Goal: Task Accomplishment & Management: Manage account settings

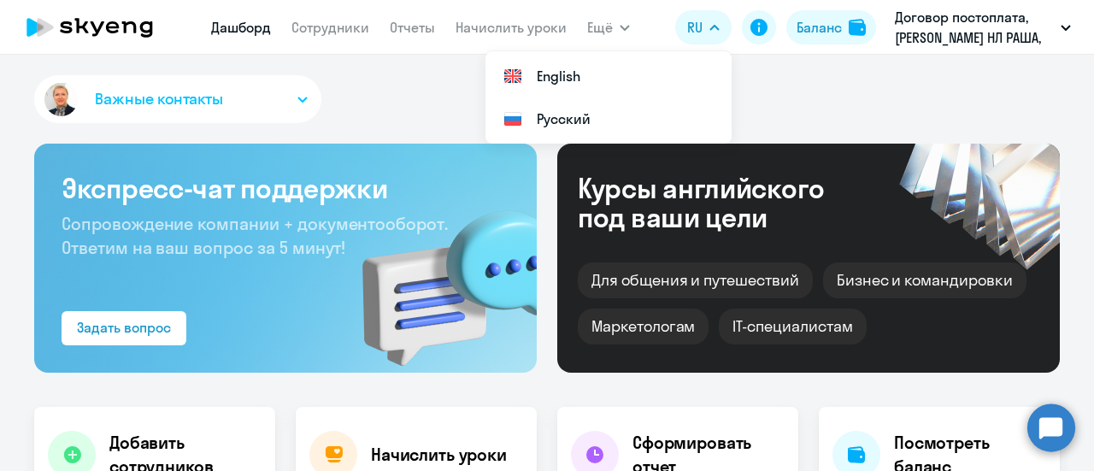
select select "30"
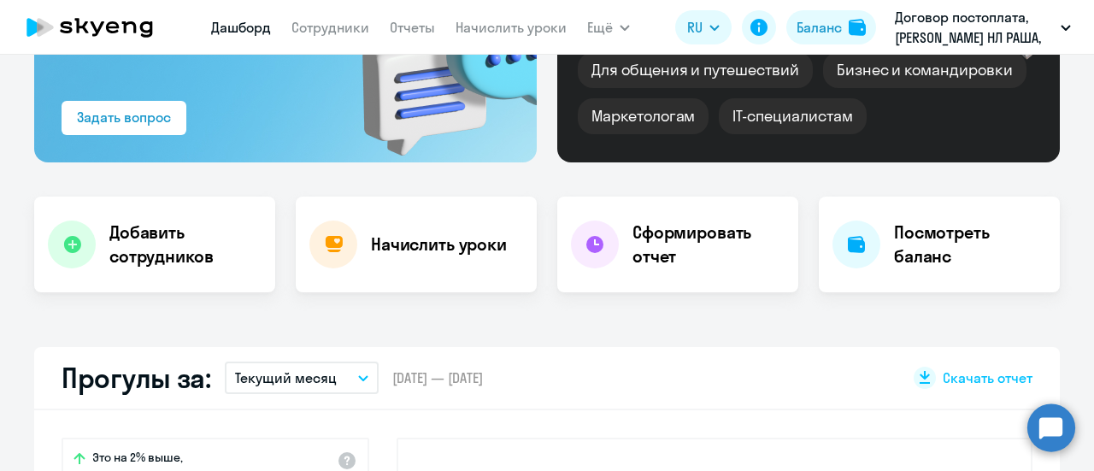
scroll to position [171, 0]
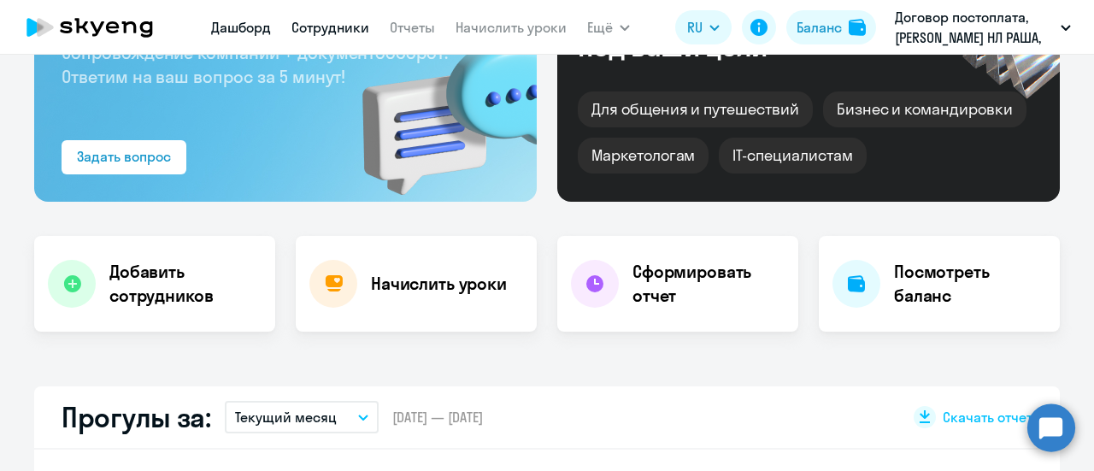
click at [323, 24] on link "Сотрудники" at bounding box center [330, 27] width 78 height 17
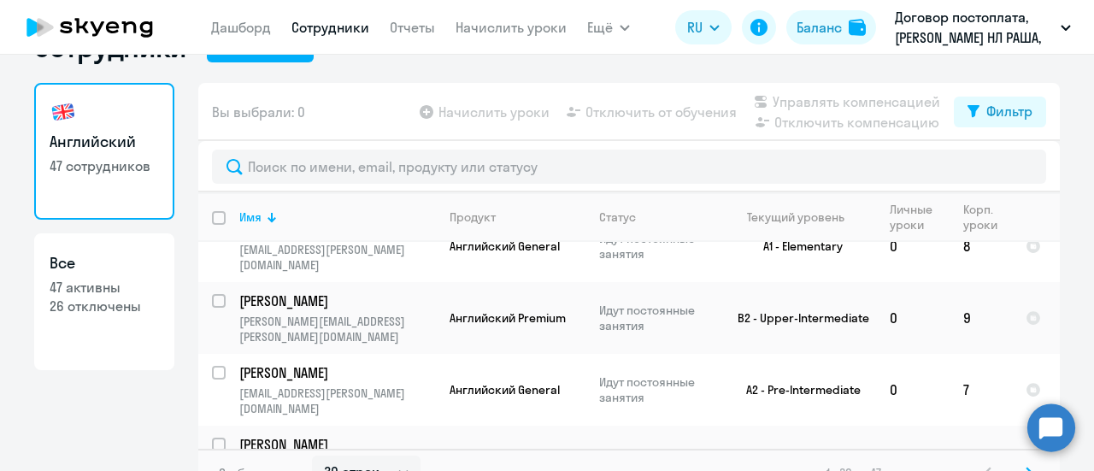
scroll to position [75, 0]
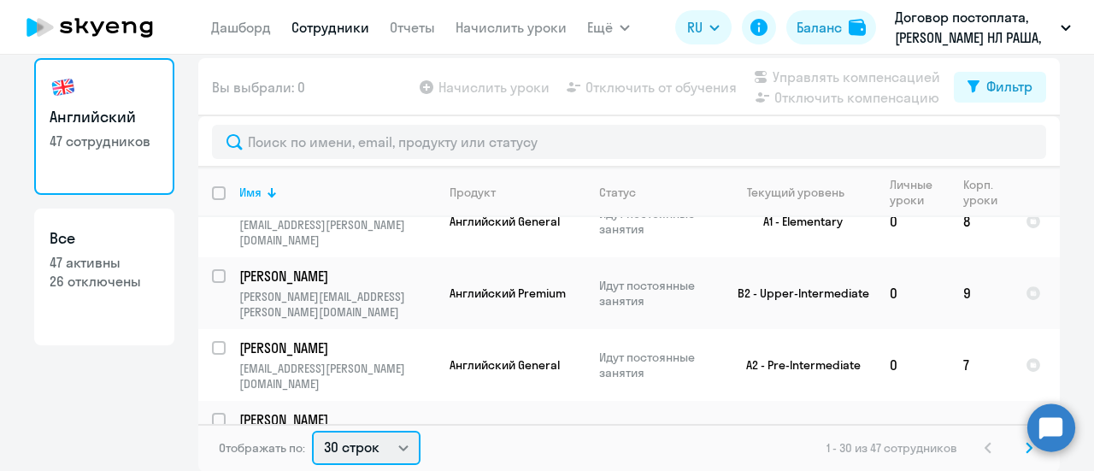
click at [402, 443] on select "30 строк 50 строк 100 строк" at bounding box center [366, 448] width 109 height 34
select select "100"
click at [312, 431] on select "30 строк 50 строк 100 строк" at bounding box center [366, 448] width 109 height 34
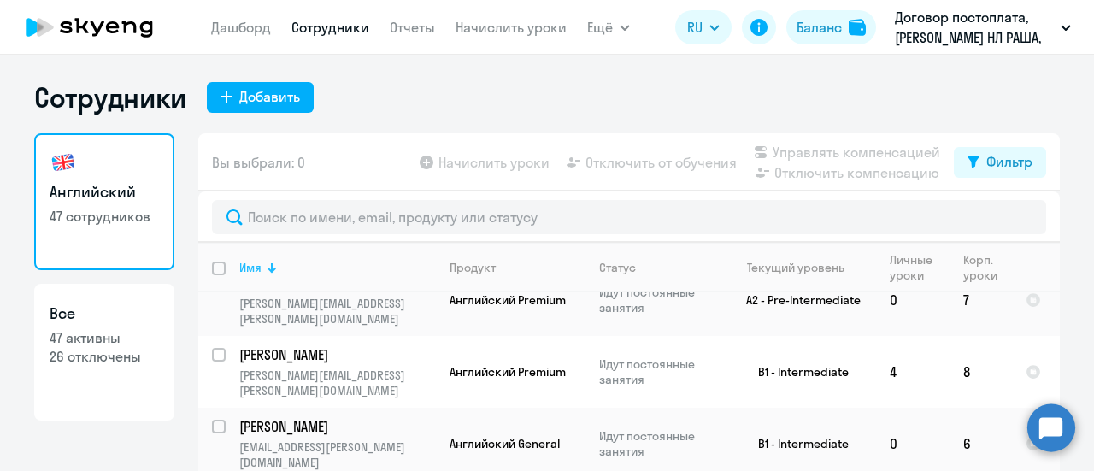
scroll to position [598, 0]
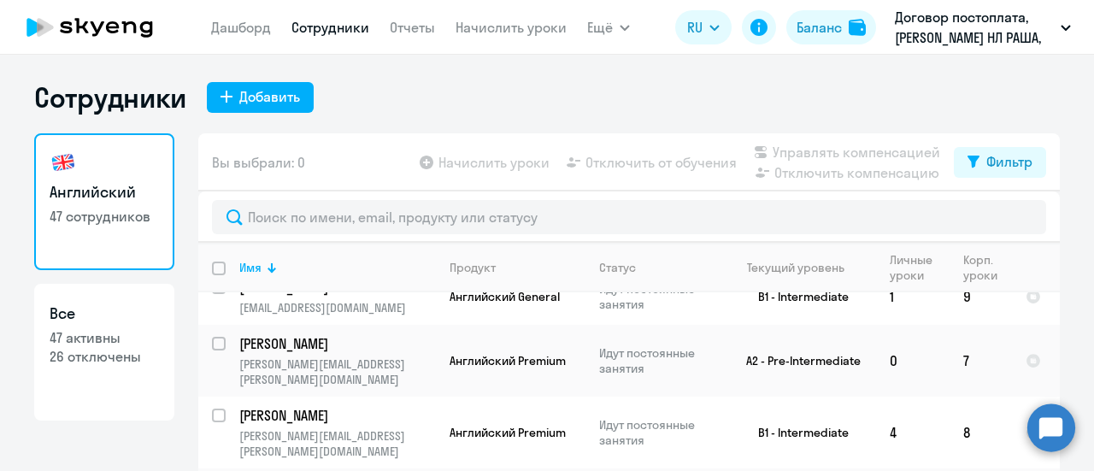
click at [212, 269] on input "deselect all" at bounding box center [229, 279] width 34 height 34
checkbox input "true"
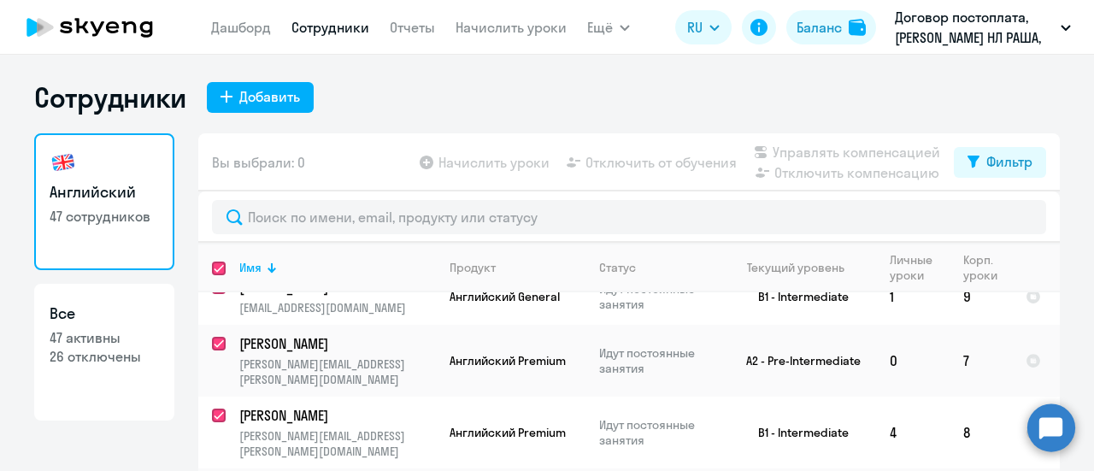
checkbox input "true"
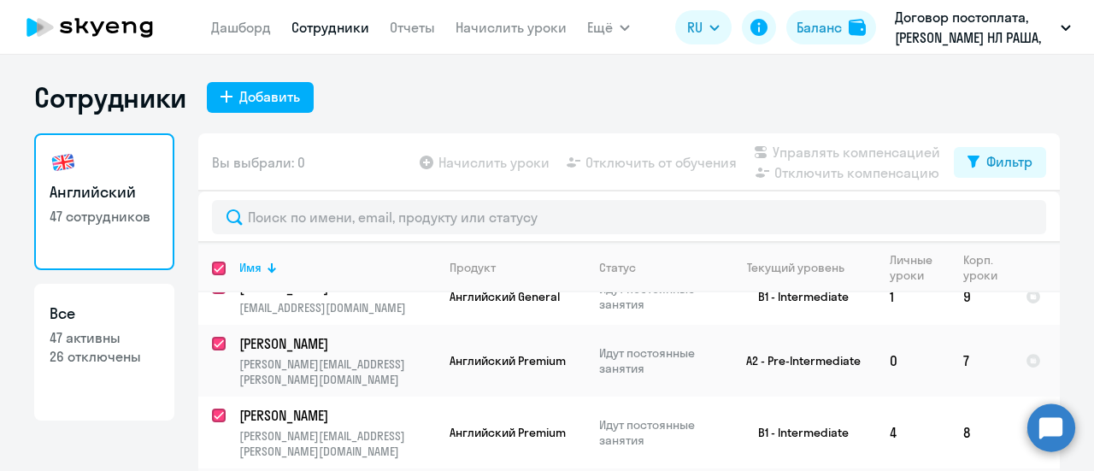
checkbox input "true"
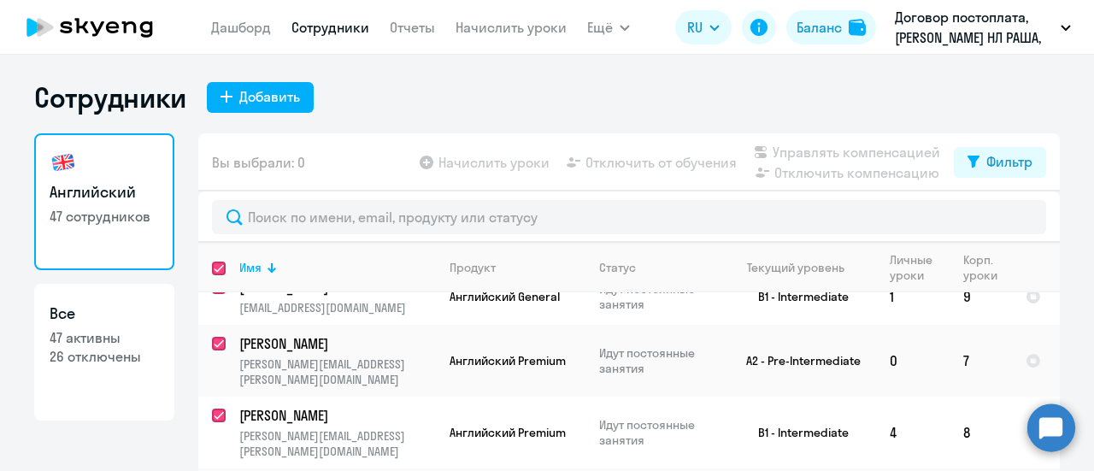
checkbox input "true"
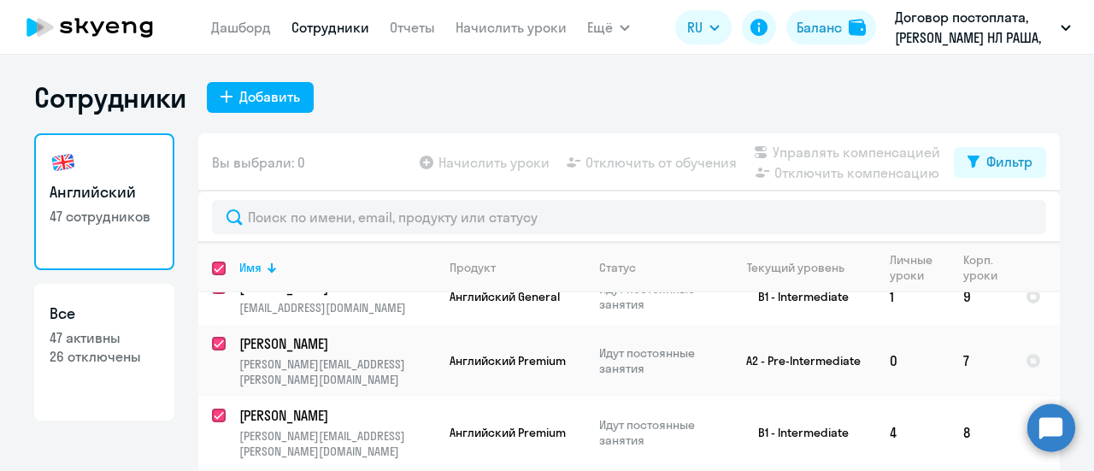
checkbox input "true"
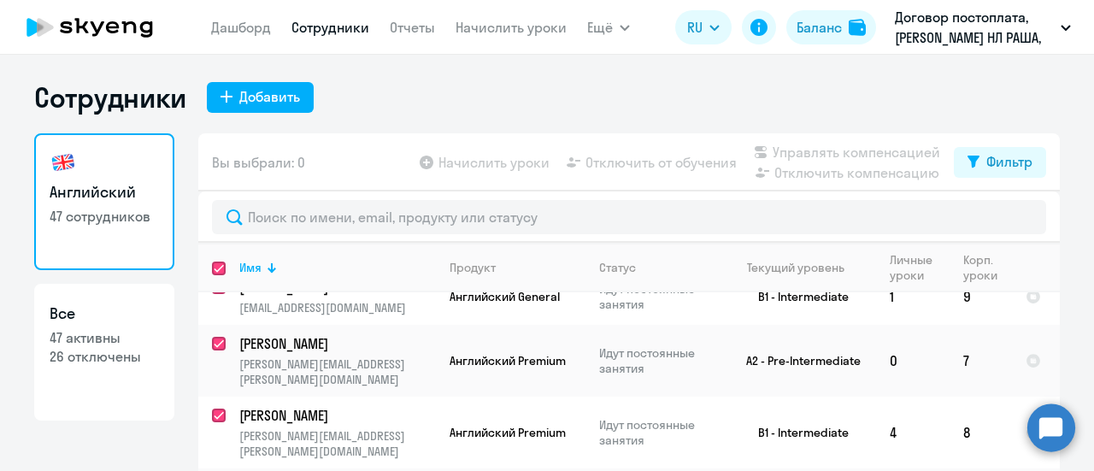
checkbox input "true"
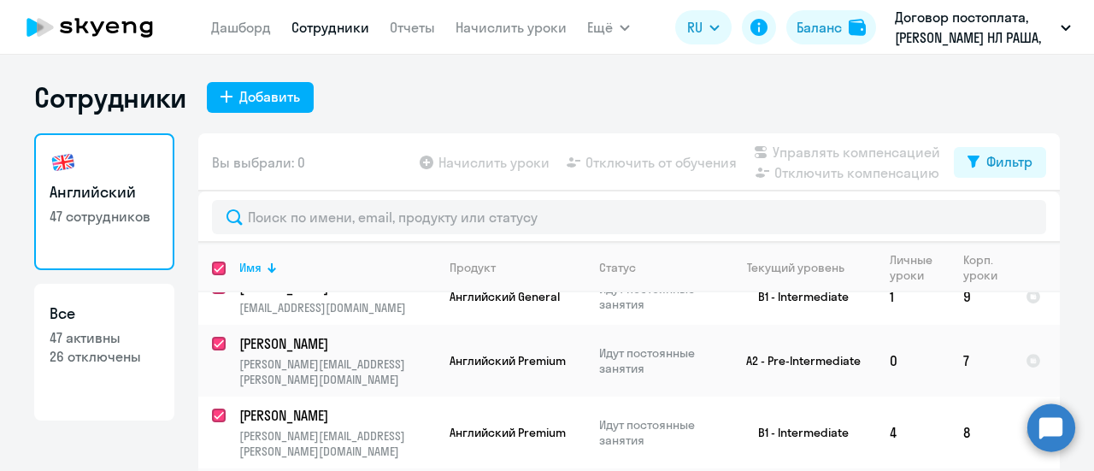
checkbox input "true"
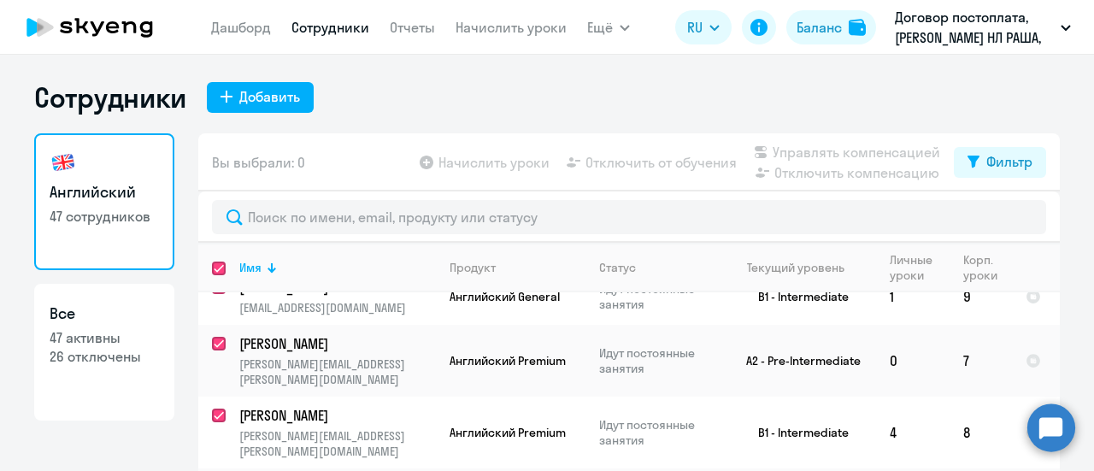
checkbox input "true"
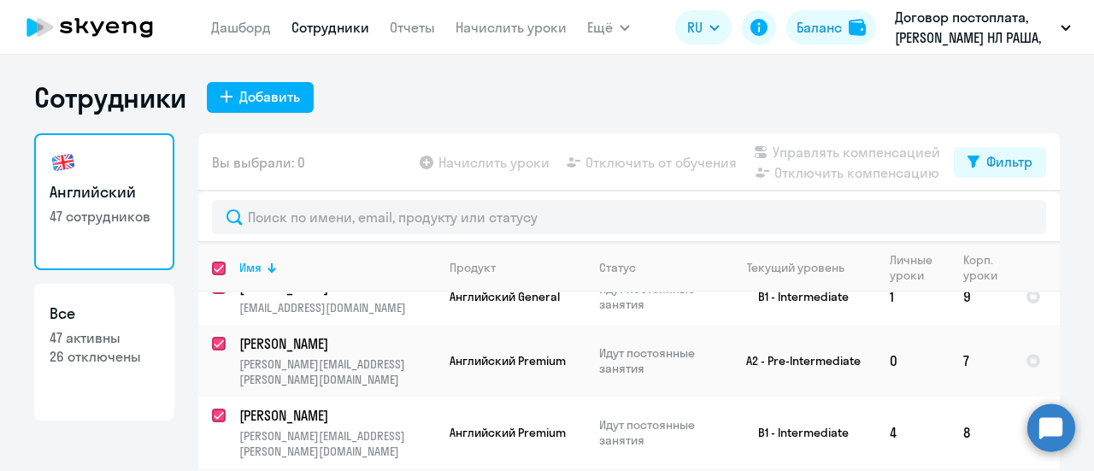
checkbox input "true"
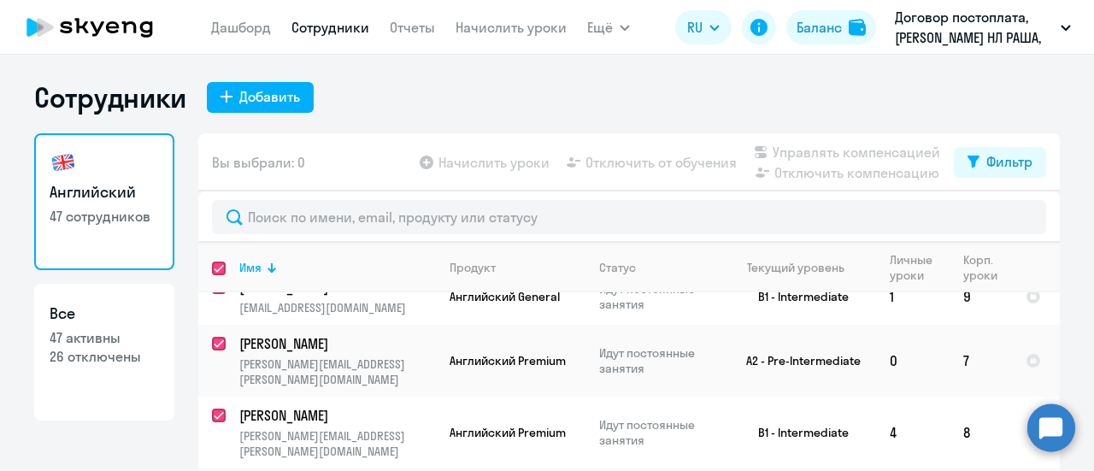
checkbox input "true"
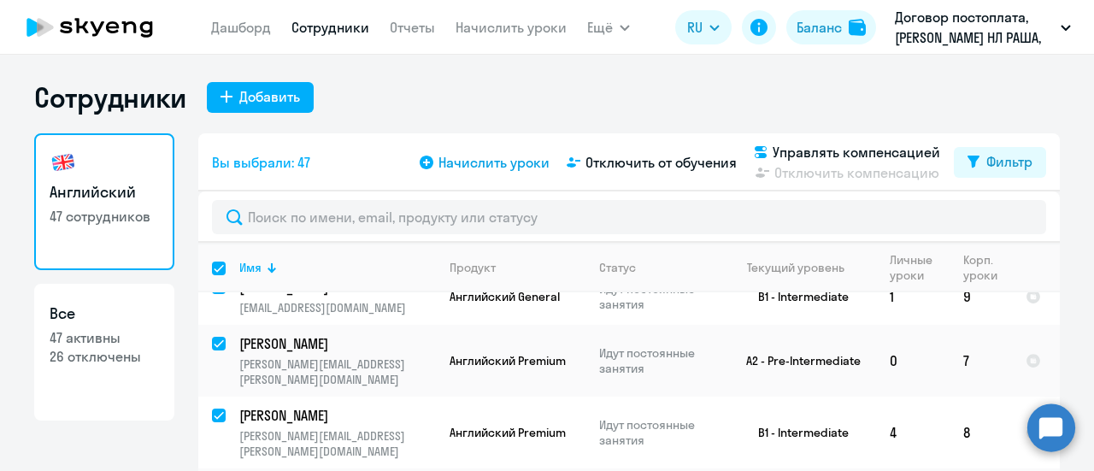
click at [487, 162] on span "Начислить уроки" at bounding box center [493, 162] width 111 height 21
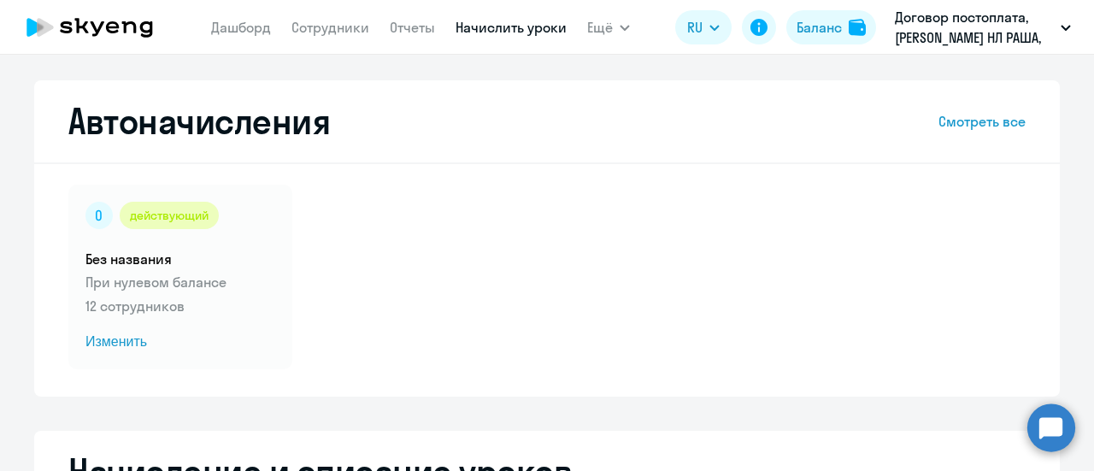
select select "10"
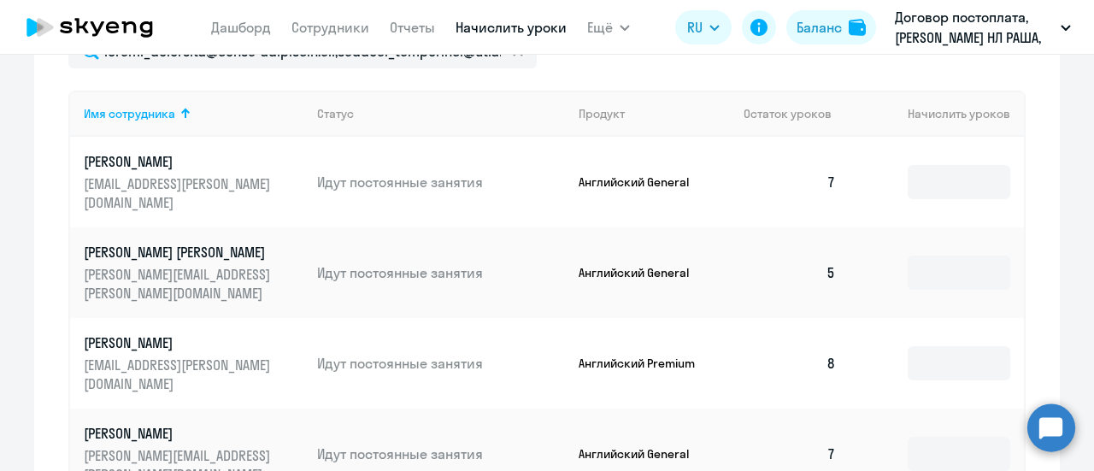
scroll to position [598, 0]
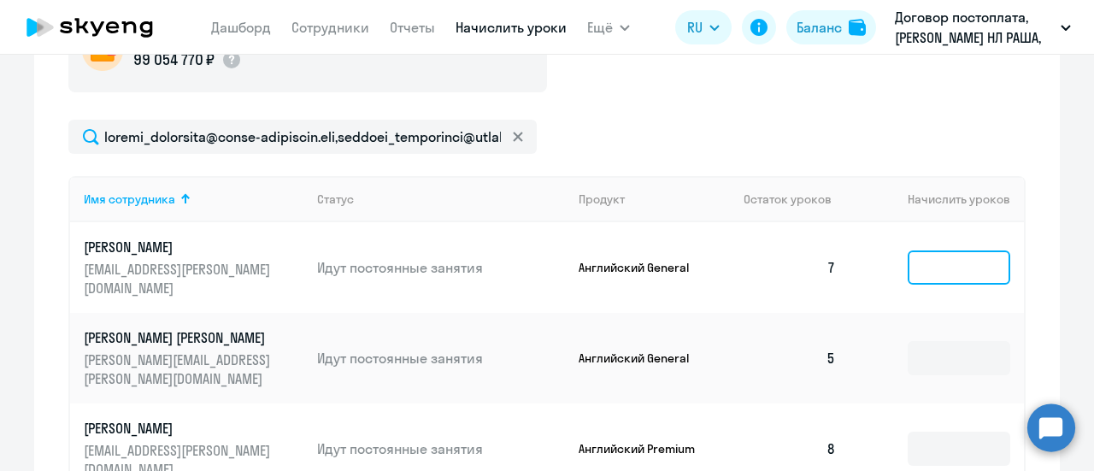
click at [917, 265] on input at bounding box center [959, 267] width 103 height 34
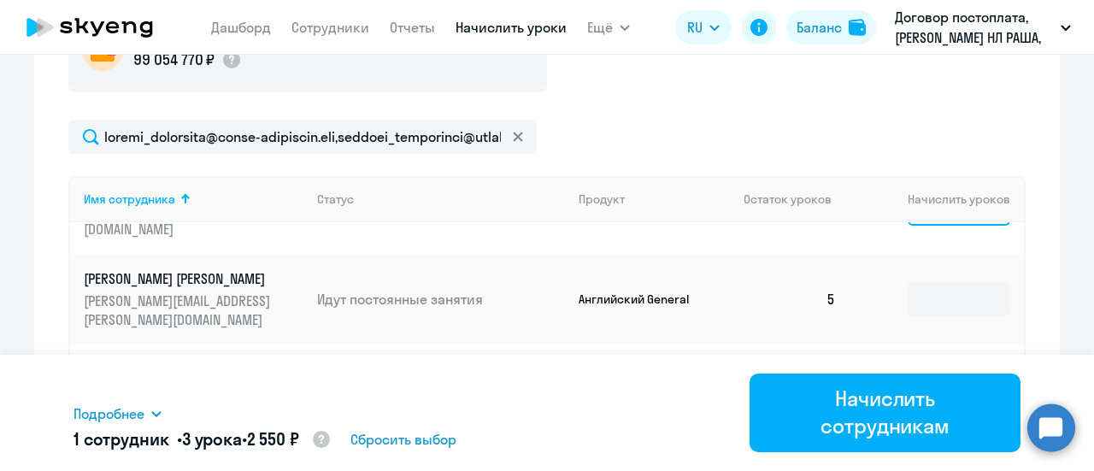
scroll to position [85, 0]
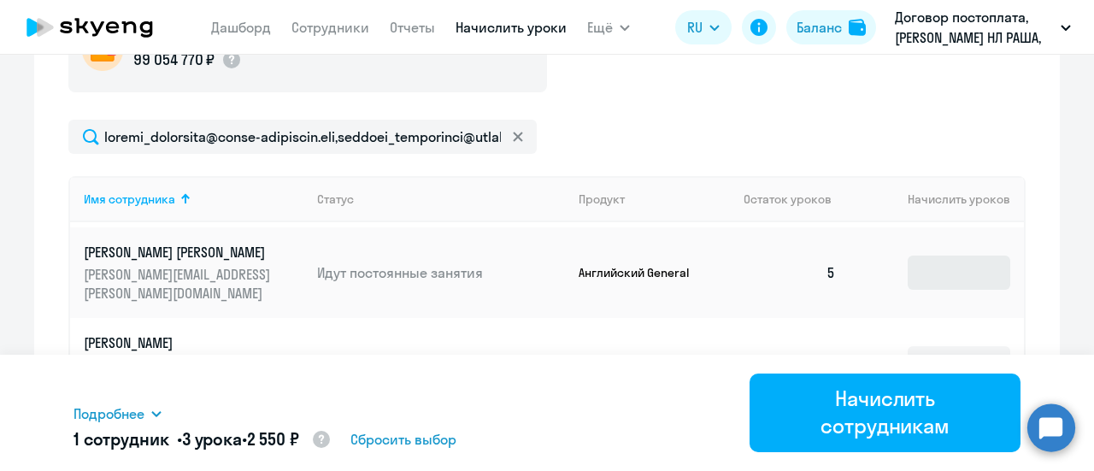
type input "3"
click at [933, 276] on input at bounding box center [959, 273] width 103 height 34
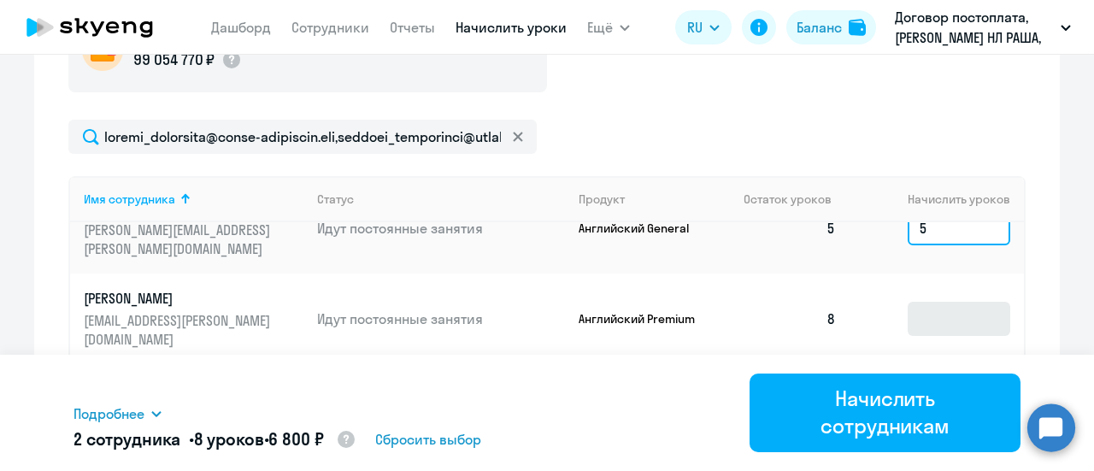
scroll to position [154, 0]
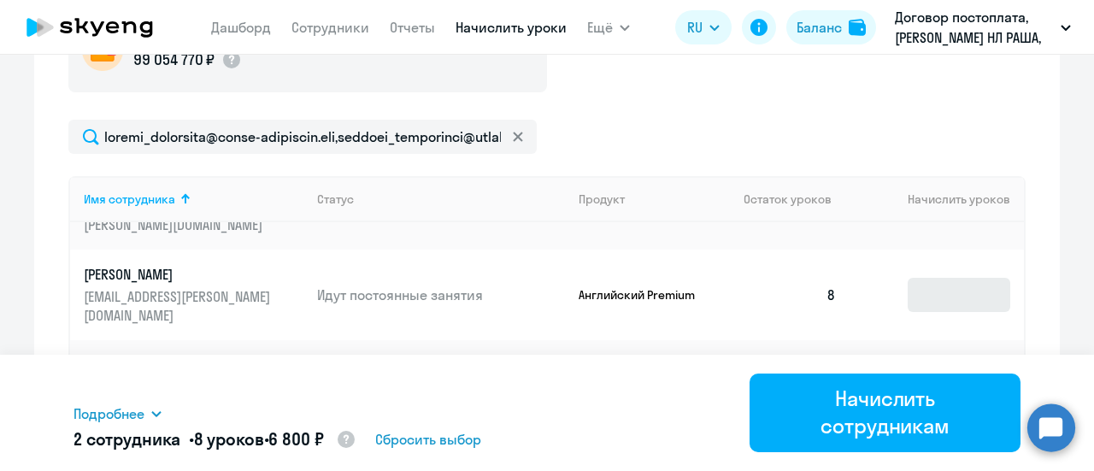
type input "5"
click at [923, 295] on input at bounding box center [959, 295] width 103 height 34
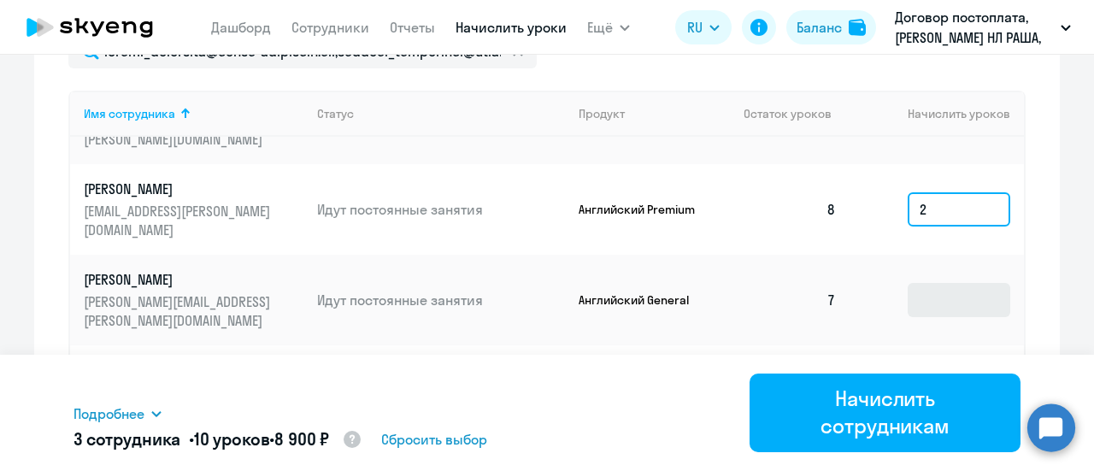
type input "2"
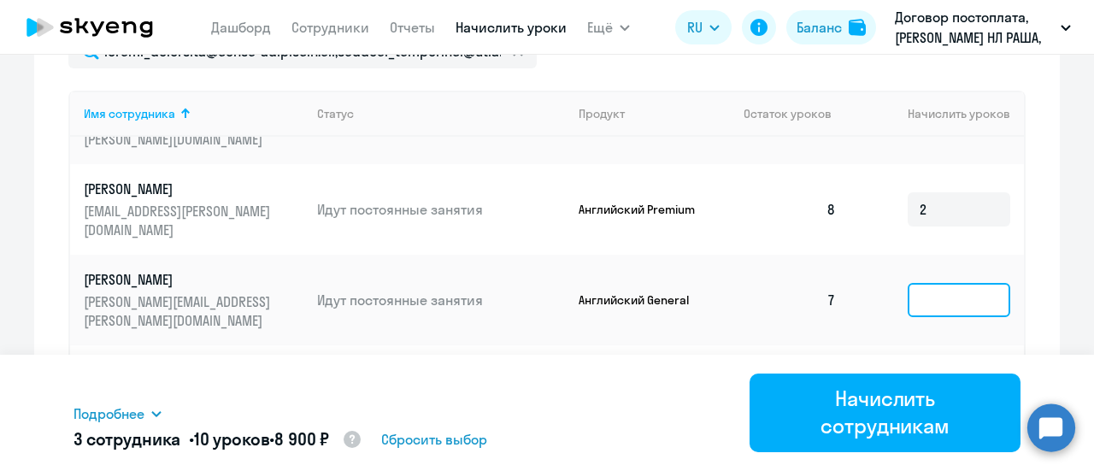
click at [927, 309] on input at bounding box center [959, 300] width 103 height 34
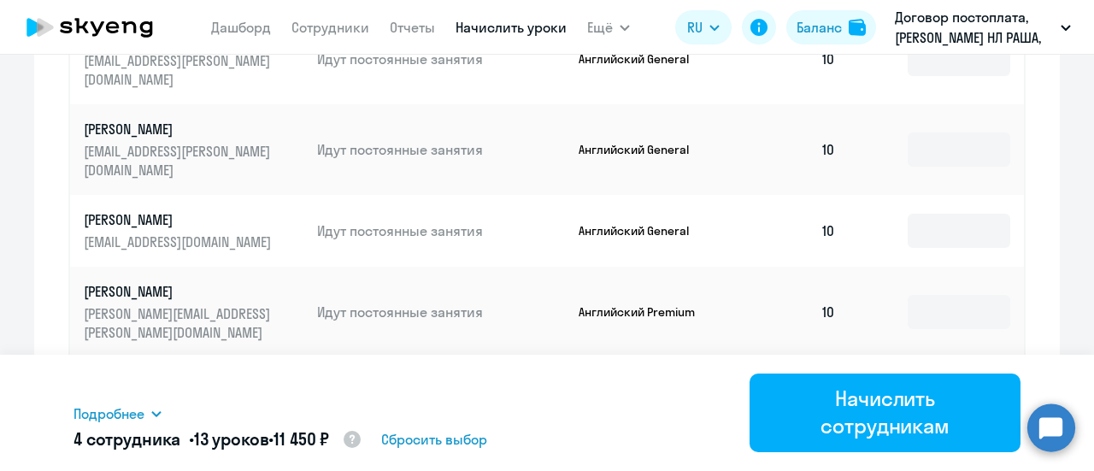
scroll to position [1226, 0]
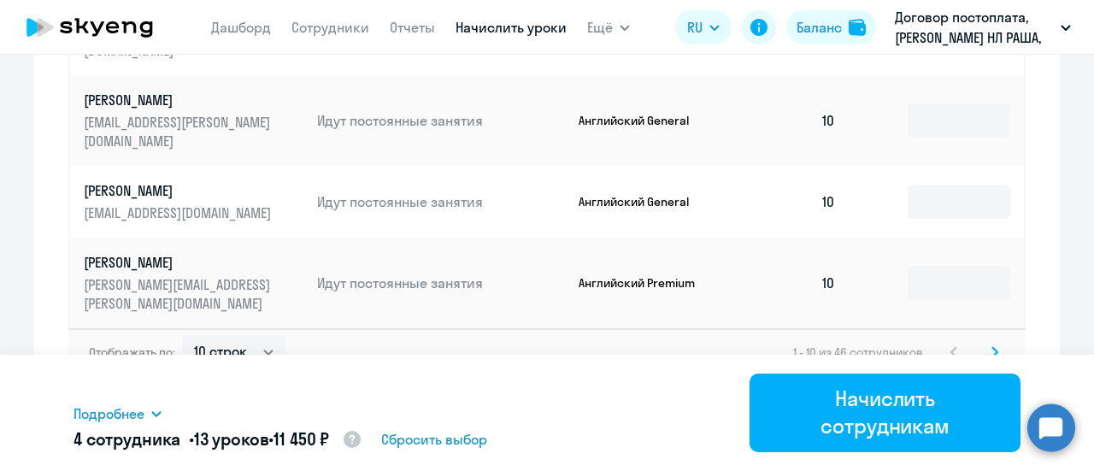
type input "3"
click at [992, 348] on icon at bounding box center [994, 351] width 5 height 9
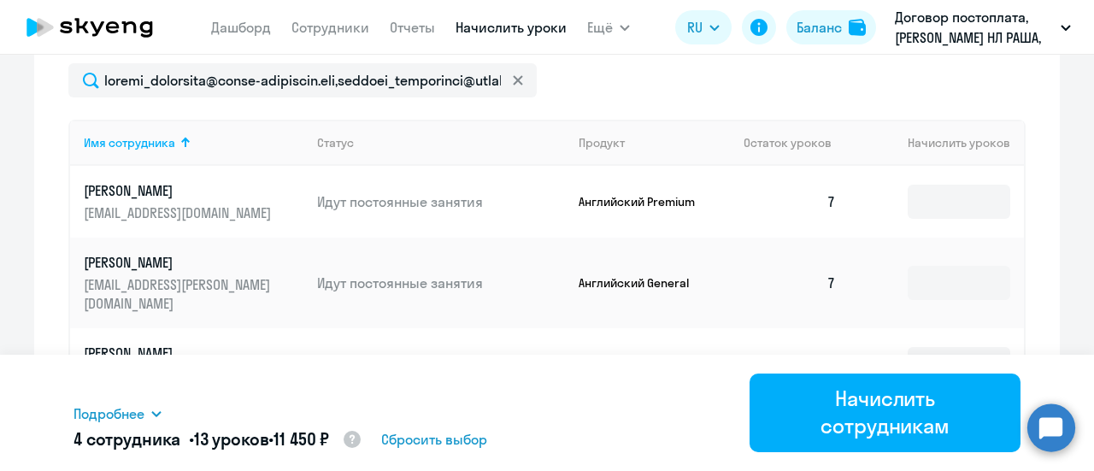
scroll to position [627, 0]
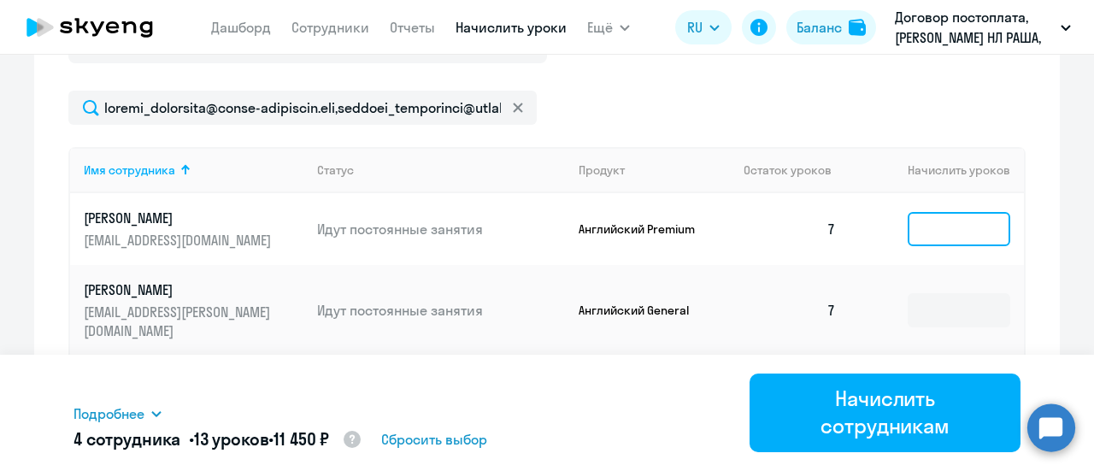
click at [945, 226] on input at bounding box center [959, 229] width 103 height 34
type input "3"
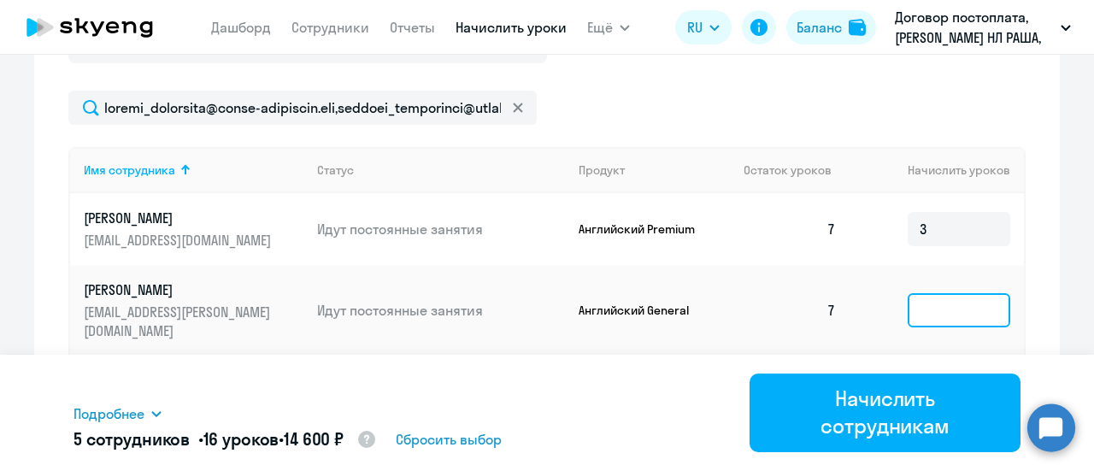
click at [945, 313] on input at bounding box center [959, 310] width 103 height 34
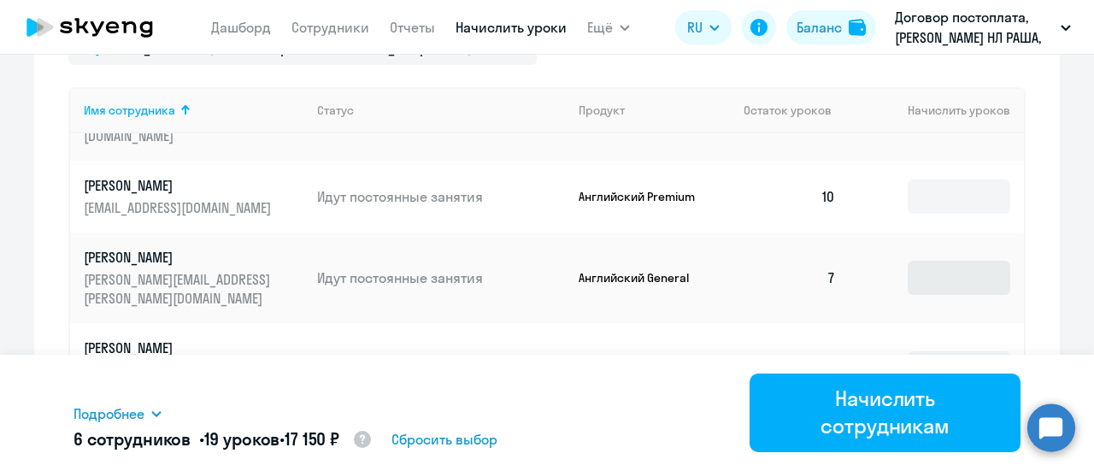
scroll to position [713, 0]
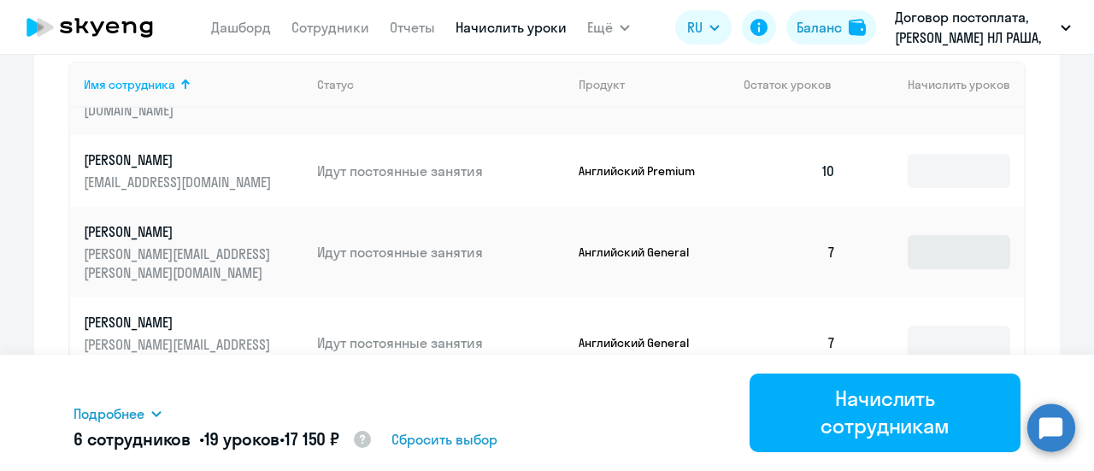
type input "3"
click at [932, 263] on input at bounding box center [959, 252] width 103 height 34
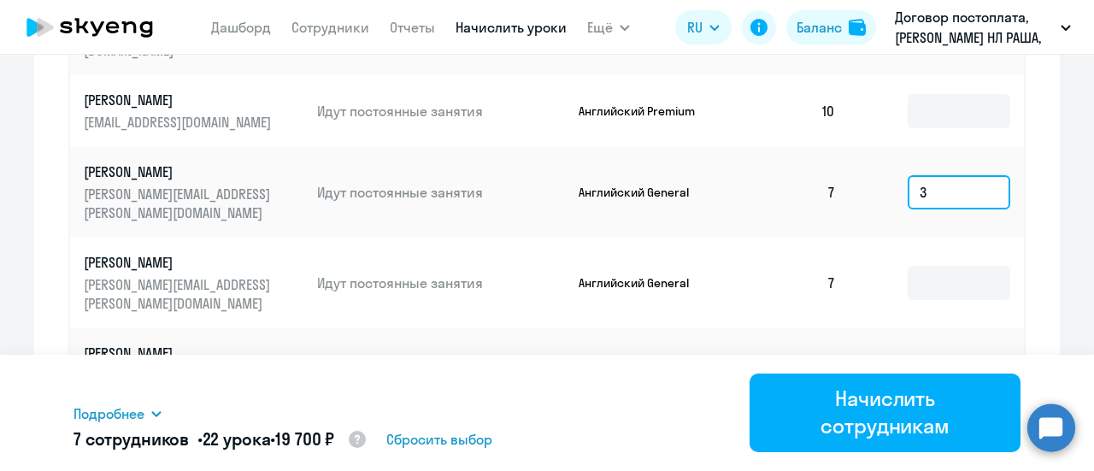
scroll to position [798, 0]
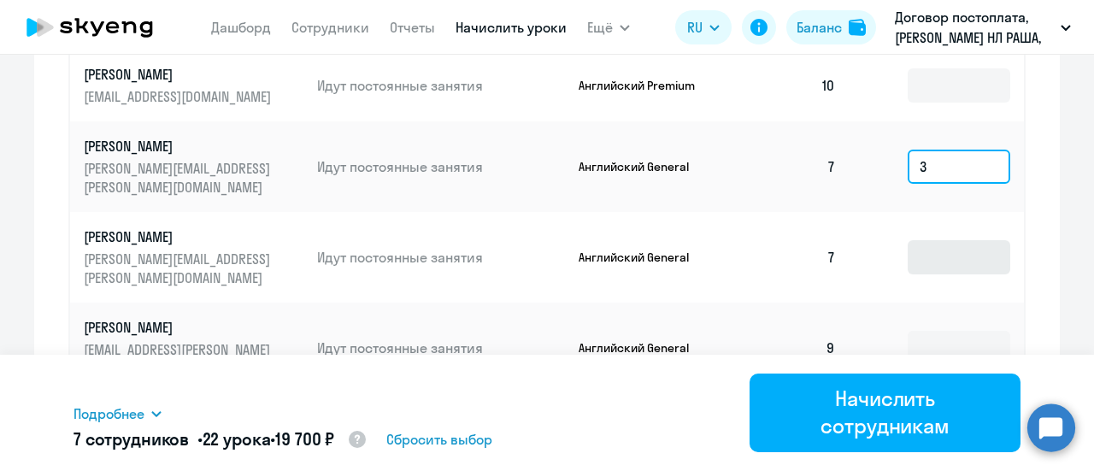
type input "3"
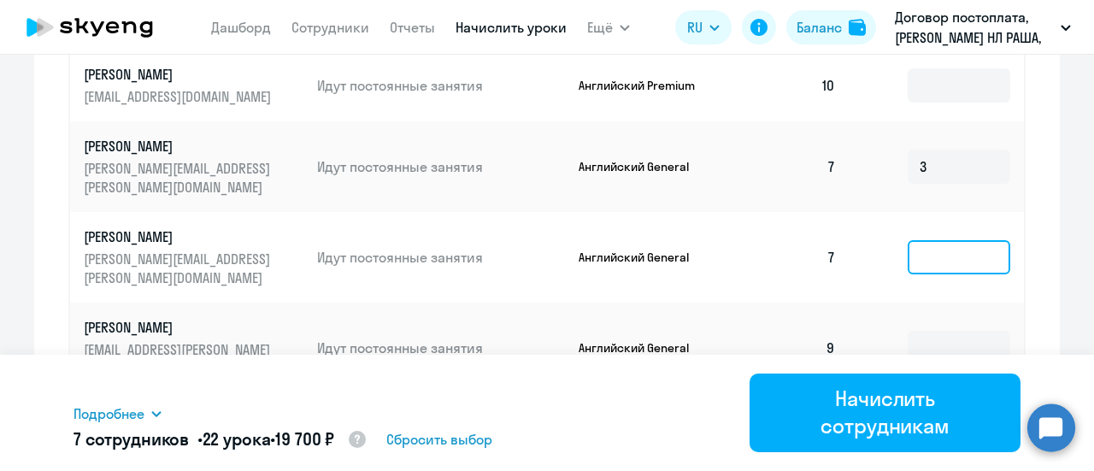
click at [930, 260] on input at bounding box center [959, 257] width 103 height 34
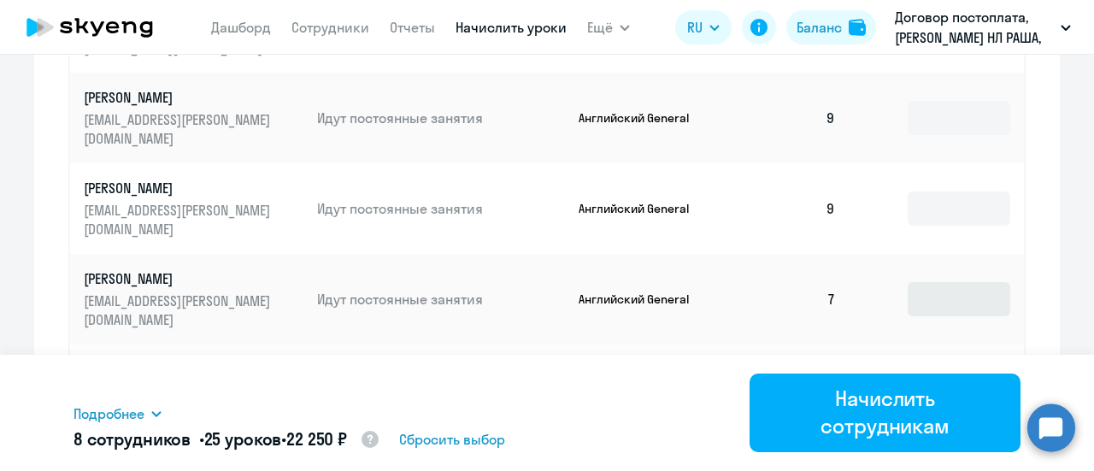
scroll to position [1055, 0]
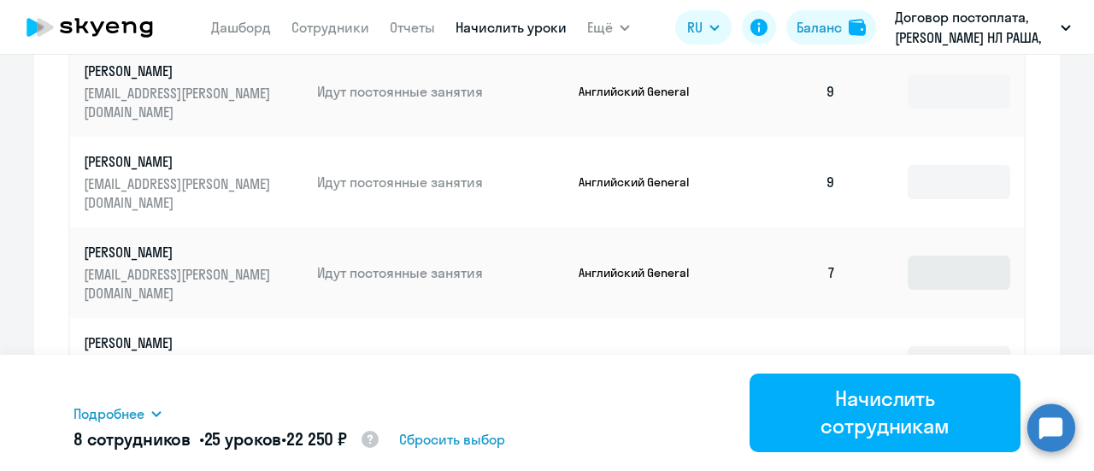
type input "3"
click at [938, 275] on input at bounding box center [959, 273] width 103 height 34
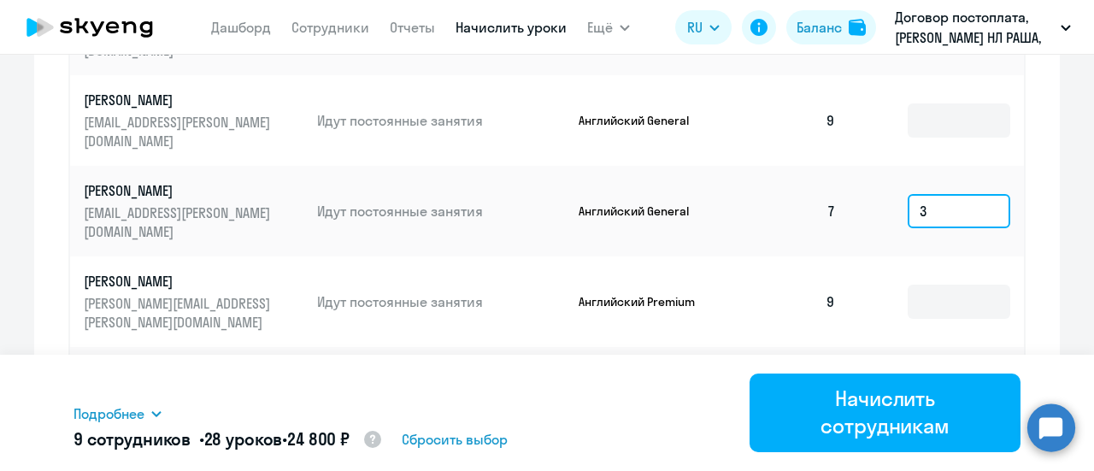
scroll to position [1226, 0]
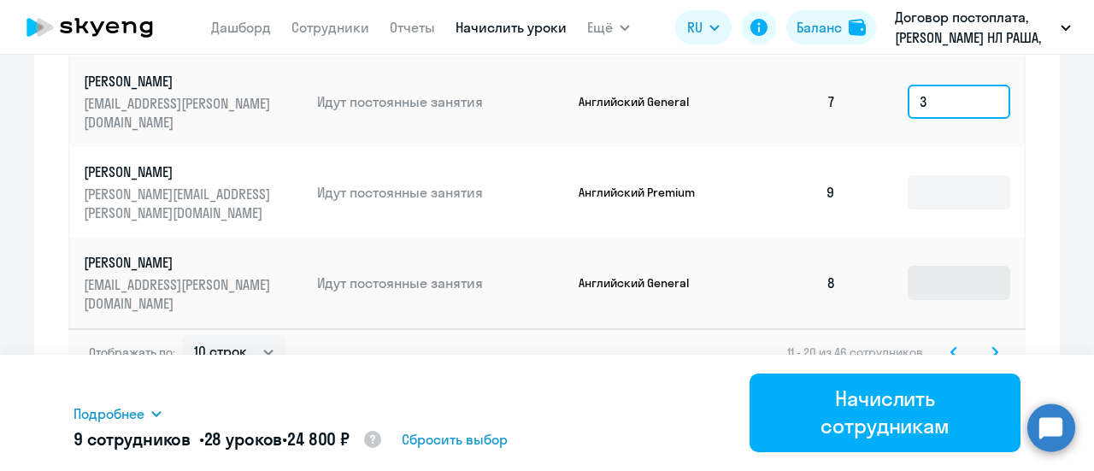
type input "3"
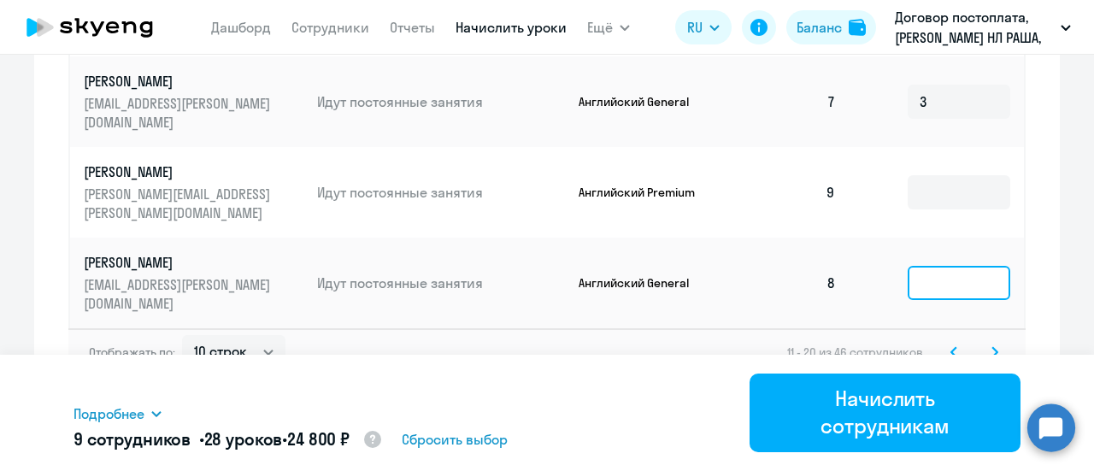
click at [936, 280] on input at bounding box center [959, 283] width 103 height 34
click at [992, 348] on icon at bounding box center [994, 351] width 5 height 9
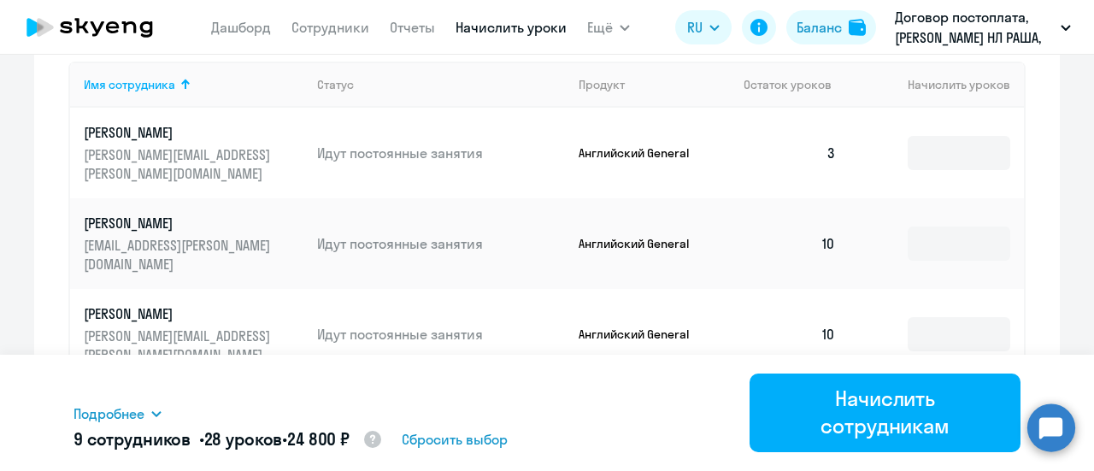
scroll to position [627, 0]
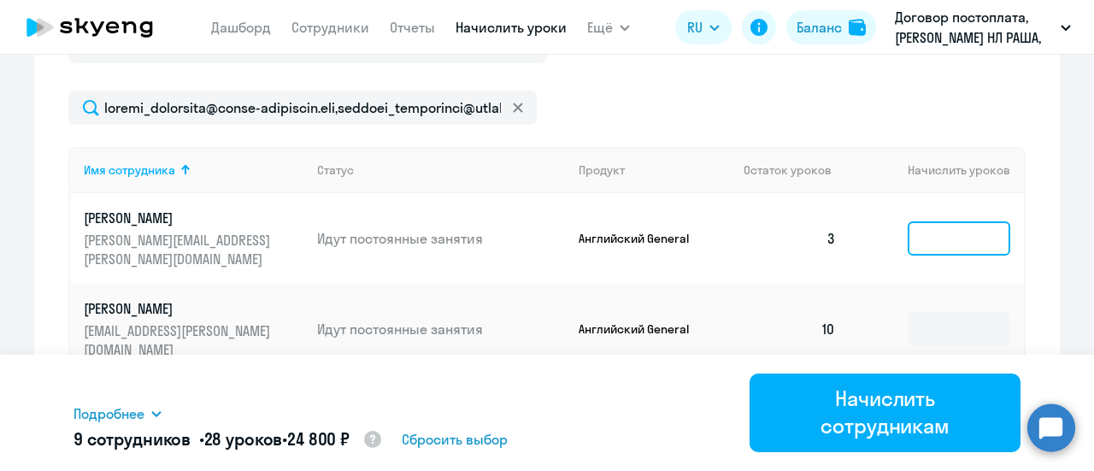
click at [939, 237] on input at bounding box center [959, 238] width 103 height 34
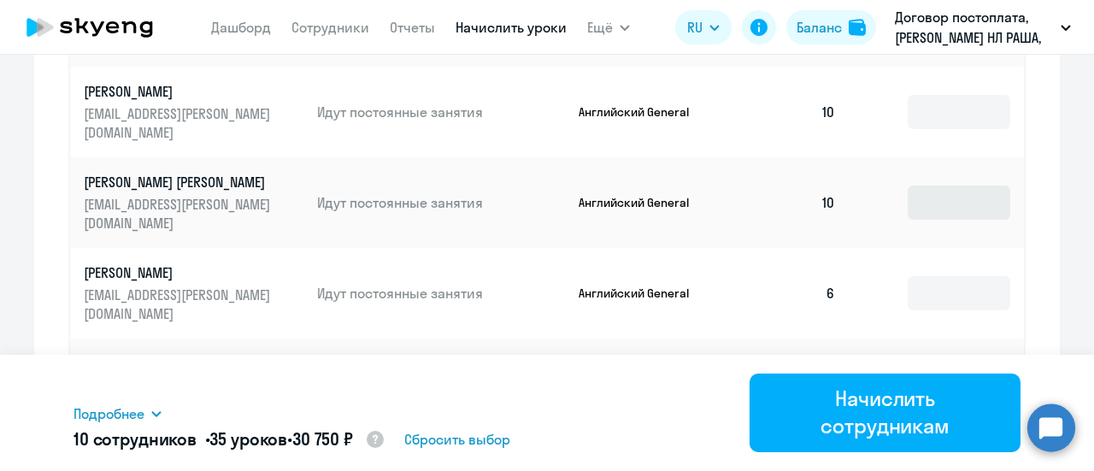
scroll to position [969, 0]
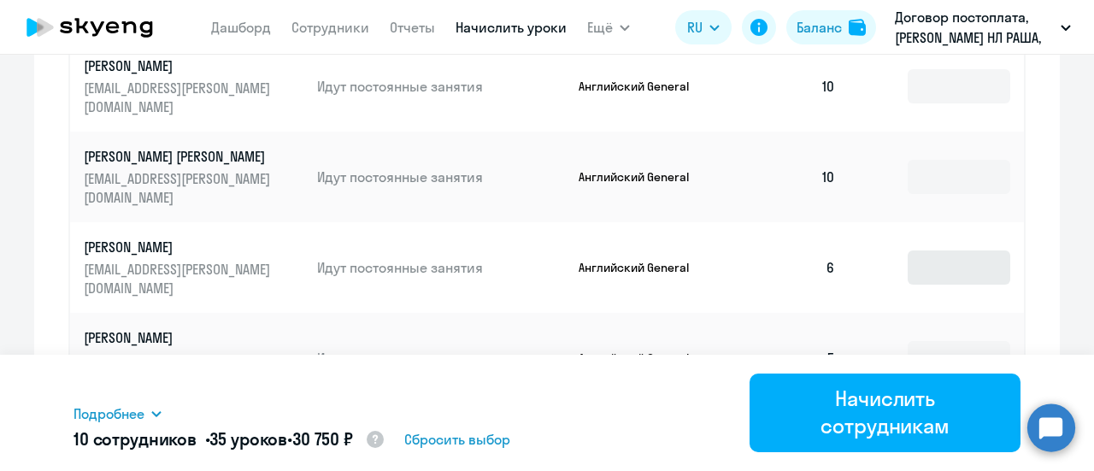
type input "7"
click at [922, 278] on input at bounding box center [959, 267] width 103 height 34
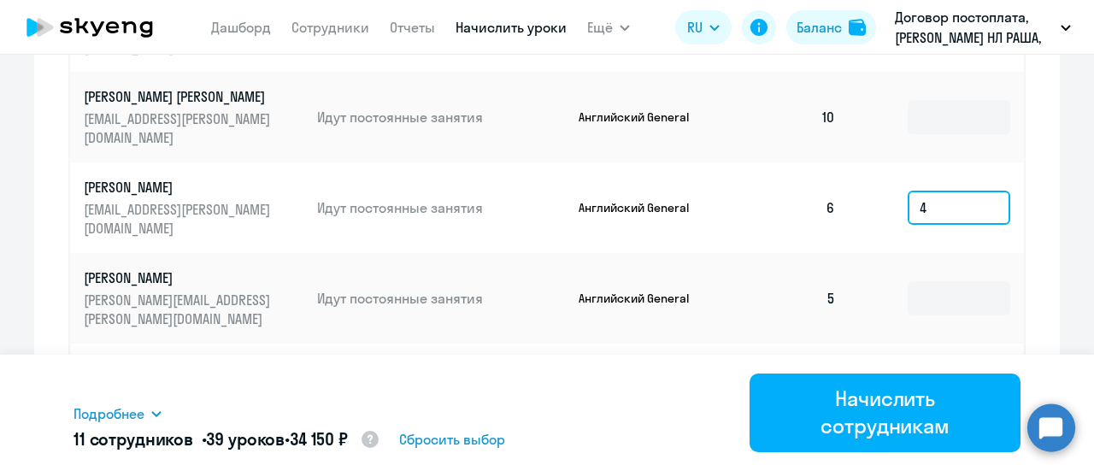
scroll to position [1055, 0]
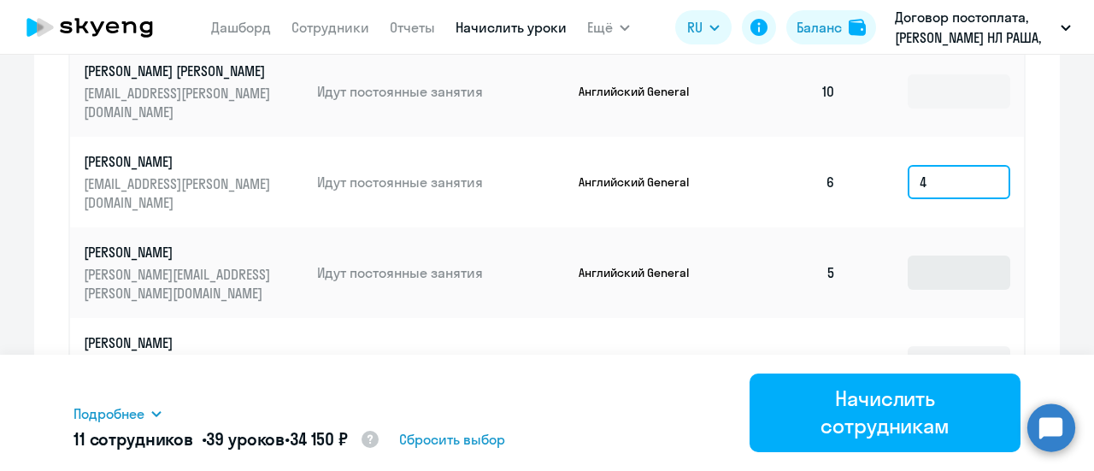
type input "4"
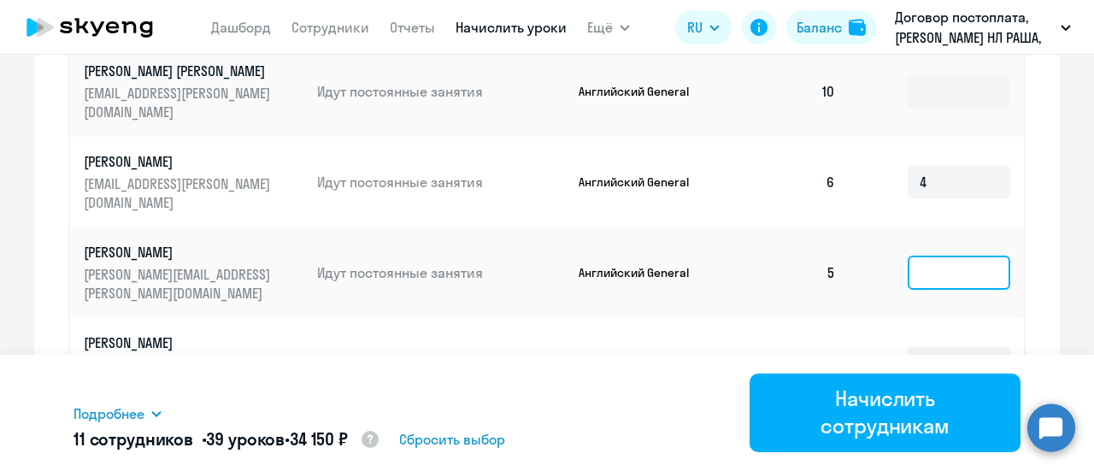
click at [934, 273] on input at bounding box center [959, 273] width 103 height 34
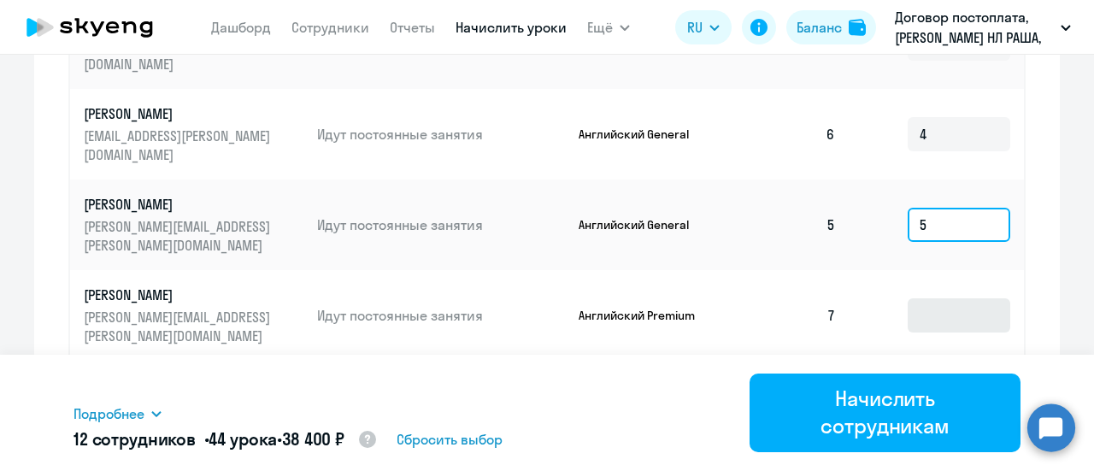
scroll to position [1226, 0]
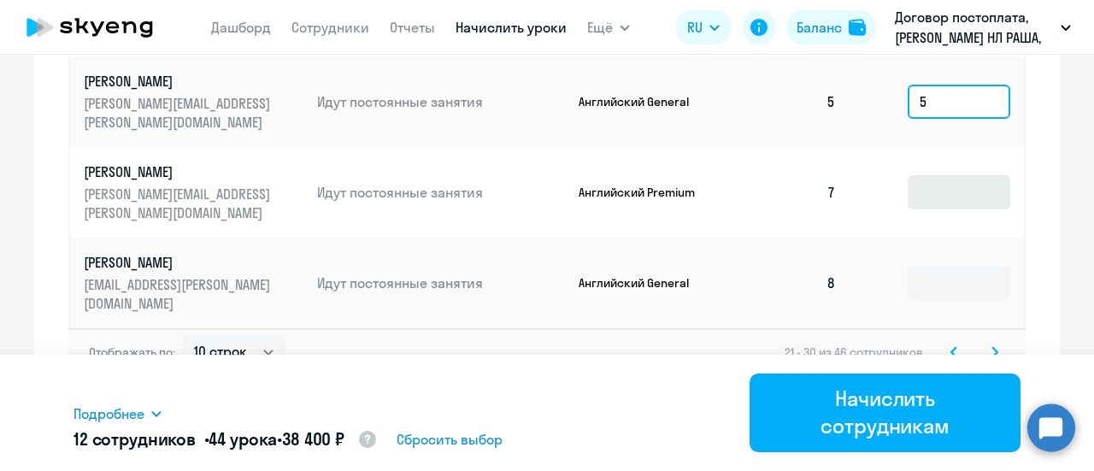
type input "5"
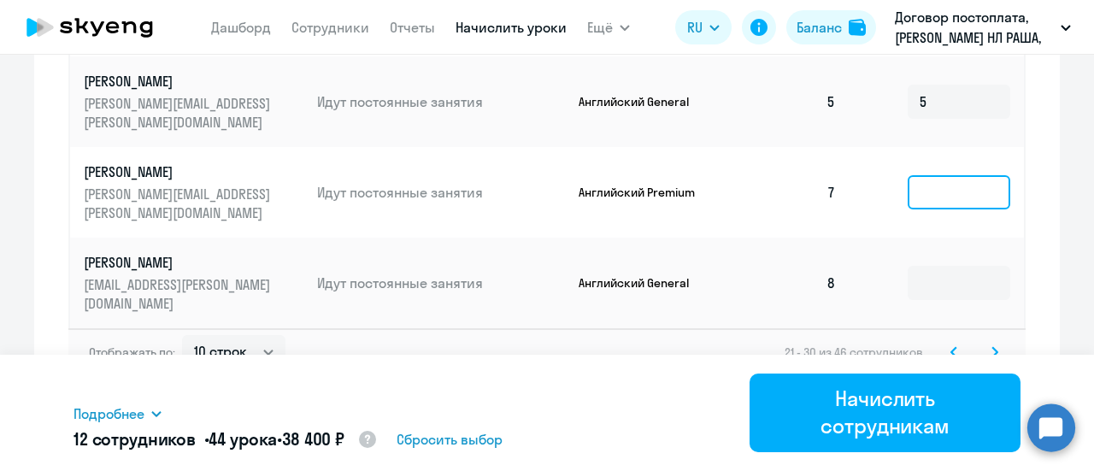
click at [930, 200] on input at bounding box center [959, 192] width 103 height 34
type input "3"
click at [992, 347] on icon at bounding box center [995, 352] width 7 height 12
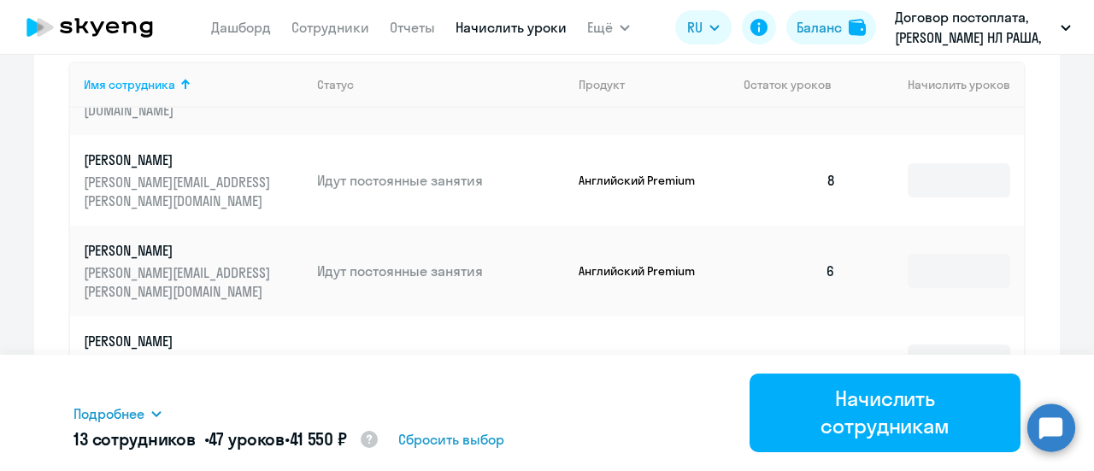
scroll to position [798, 0]
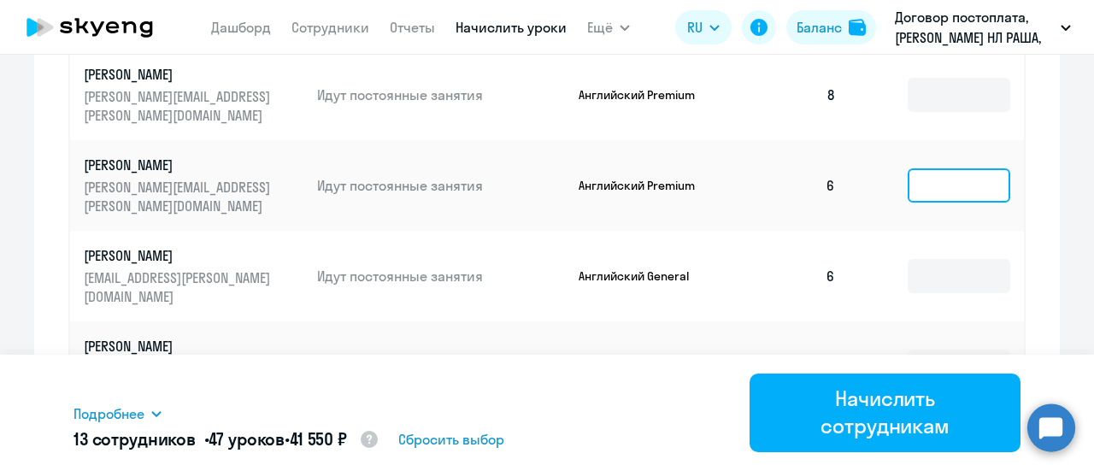
click at [933, 192] on input at bounding box center [959, 185] width 103 height 34
type input "4"
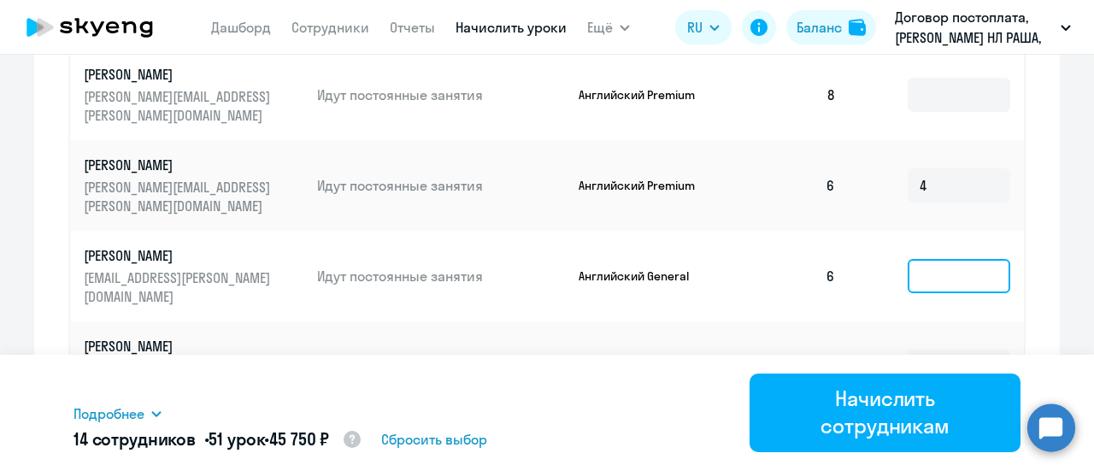
click at [937, 283] on input at bounding box center [959, 276] width 103 height 34
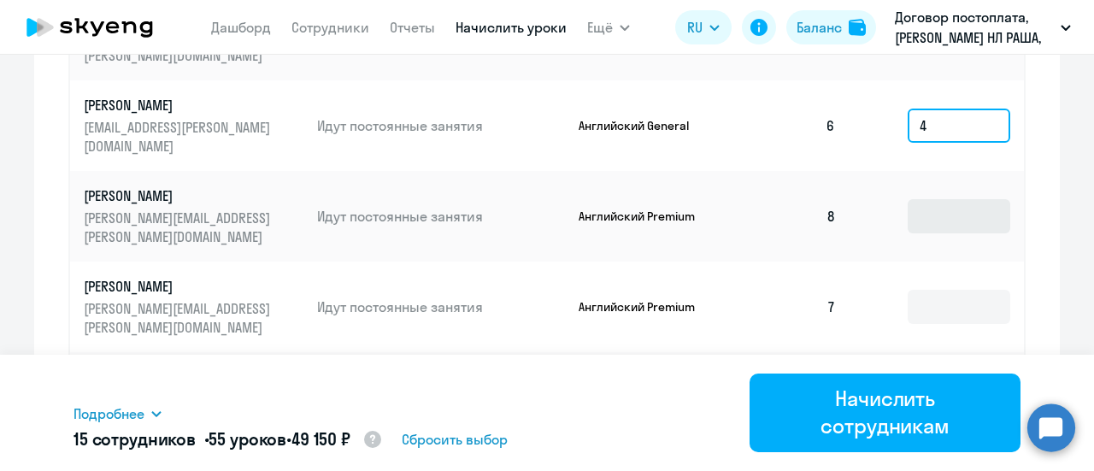
scroll to position [1055, 0]
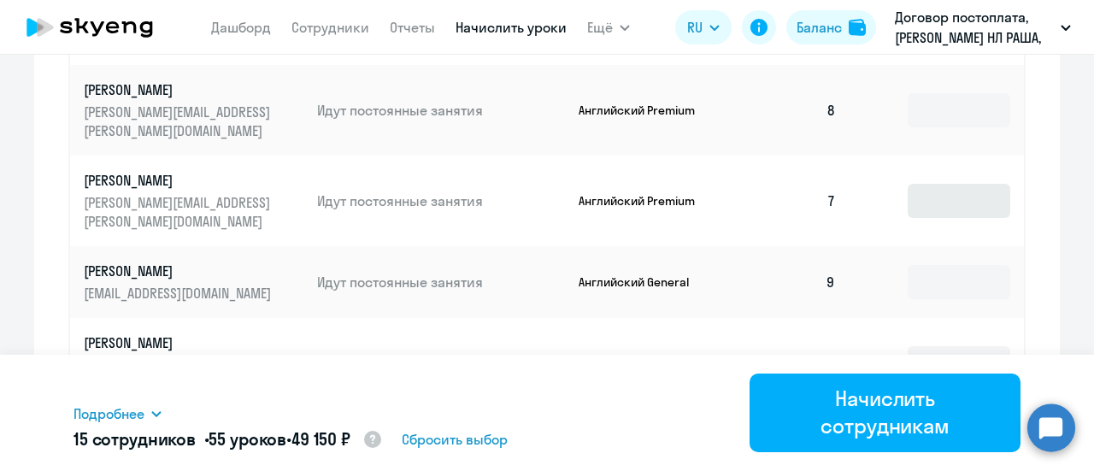
type input "4"
click at [928, 205] on input at bounding box center [959, 201] width 103 height 34
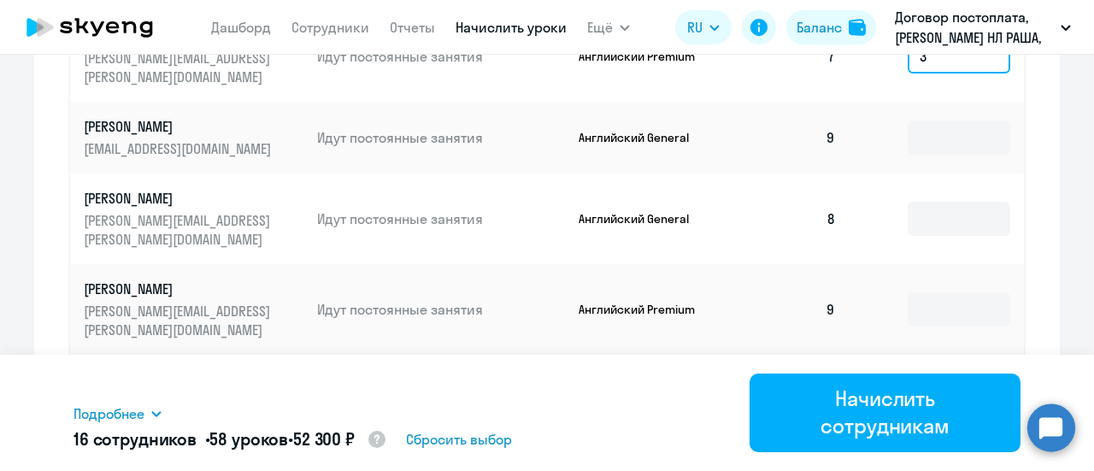
scroll to position [1226, 0]
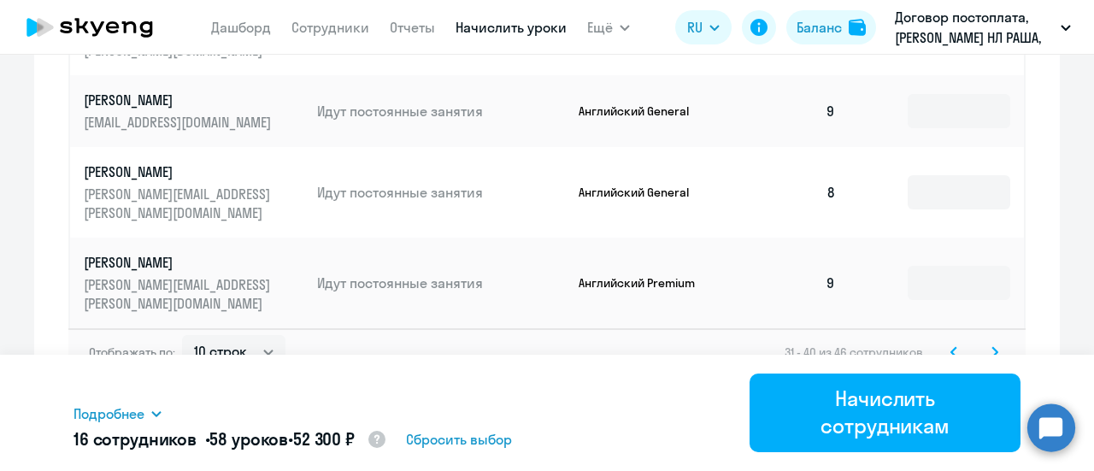
type input "3"
click at [992, 347] on icon at bounding box center [995, 352] width 7 height 12
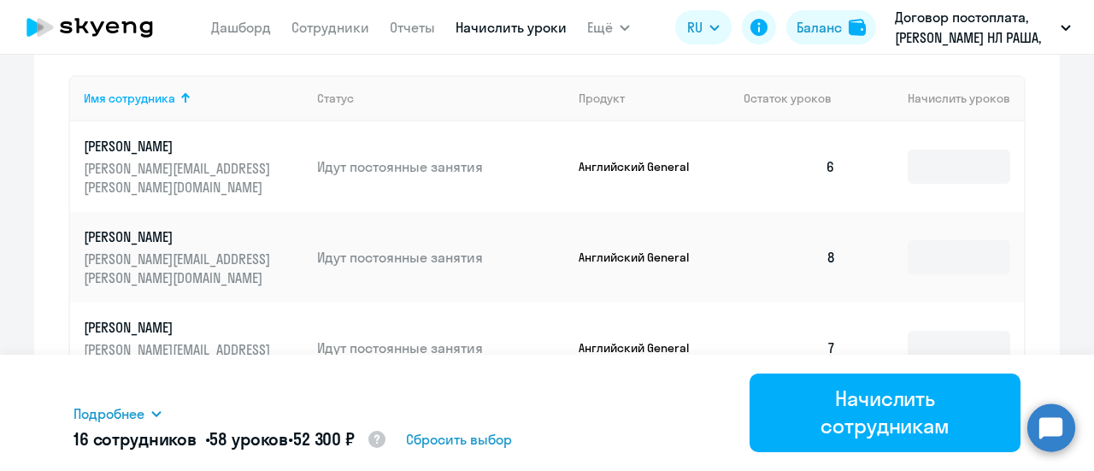
scroll to position [694, 0]
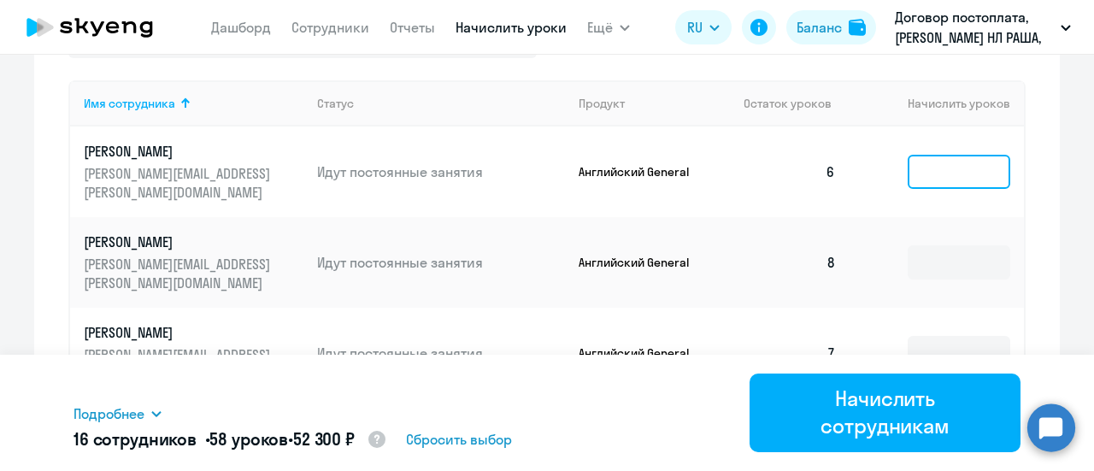
click at [950, 174] on input at bounding box center [959, 172] width 103 height 34
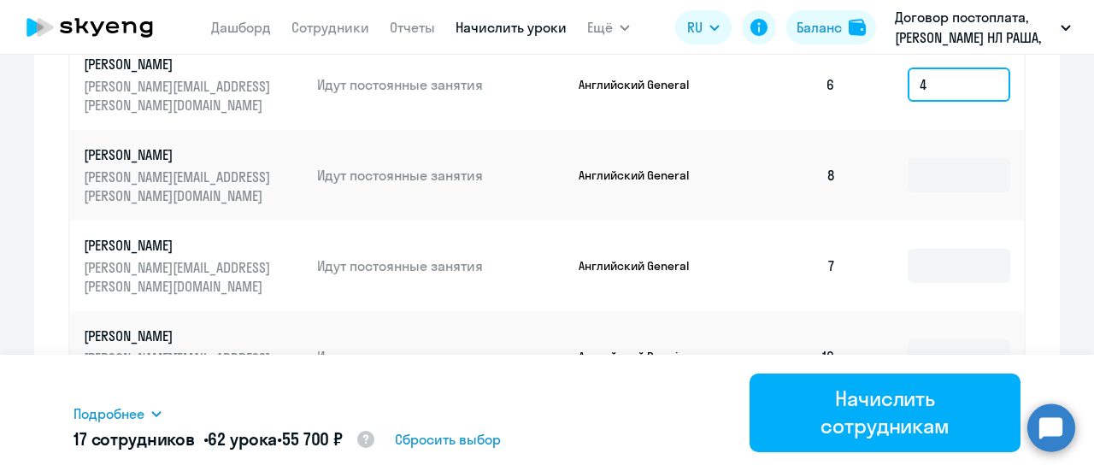
scroll to position [865, 0]
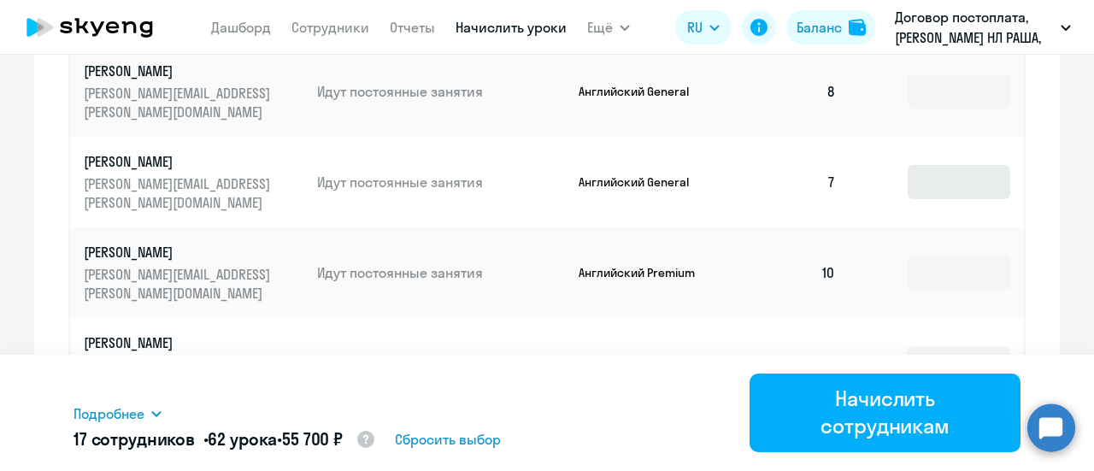
type input "4"
click at [946, 197] on input at bounding box center [959, 182] width 103 height 34
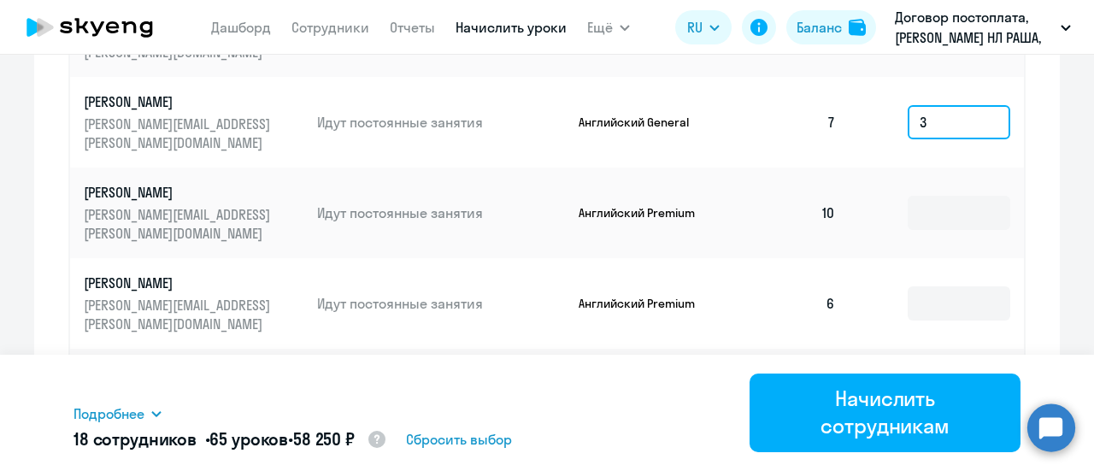
scroll to position [950, 0]
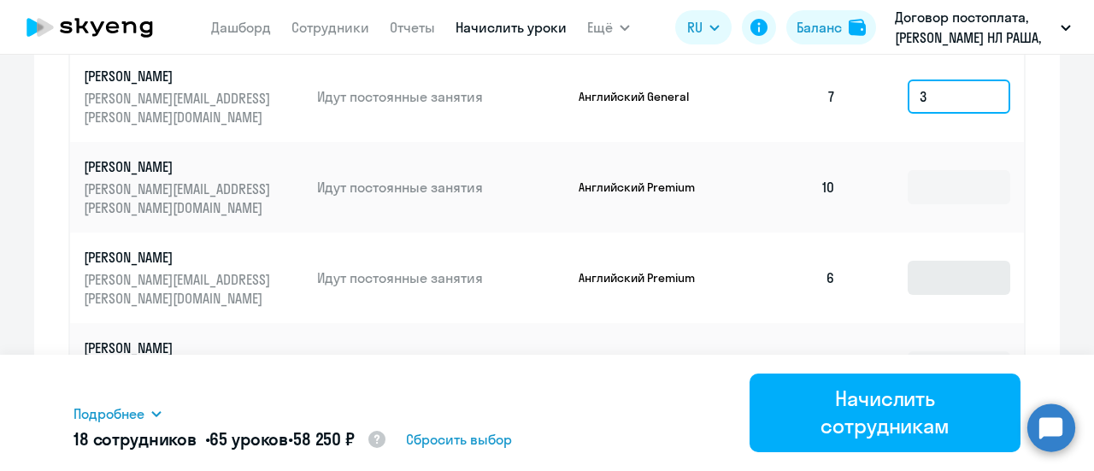
type input "3"
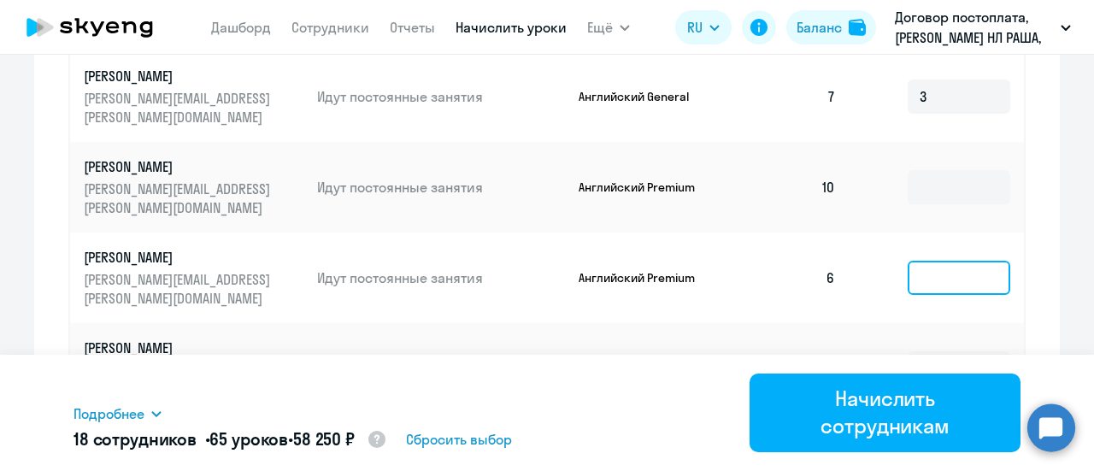
click at [969, 280] on input at bounding box center [959, 278] width 103 height 34
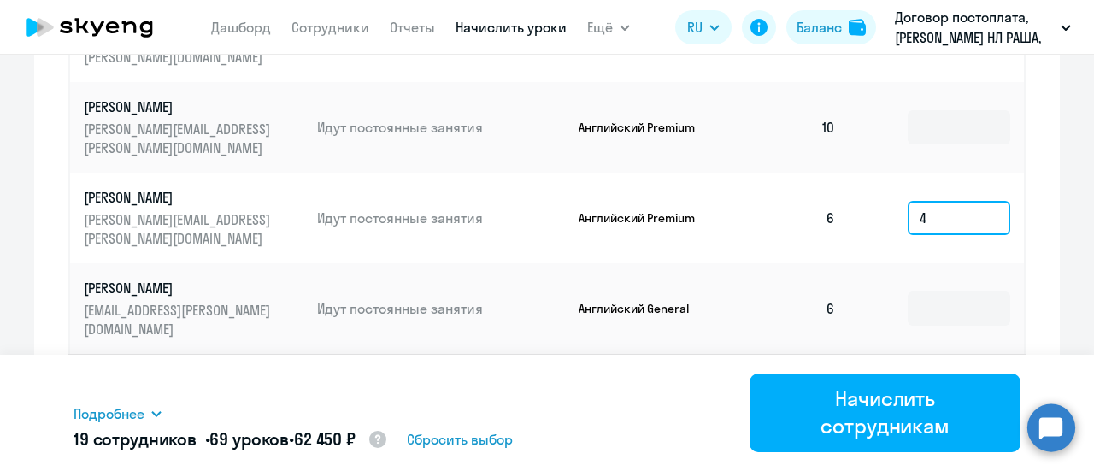
scroll to position [1036, 0]
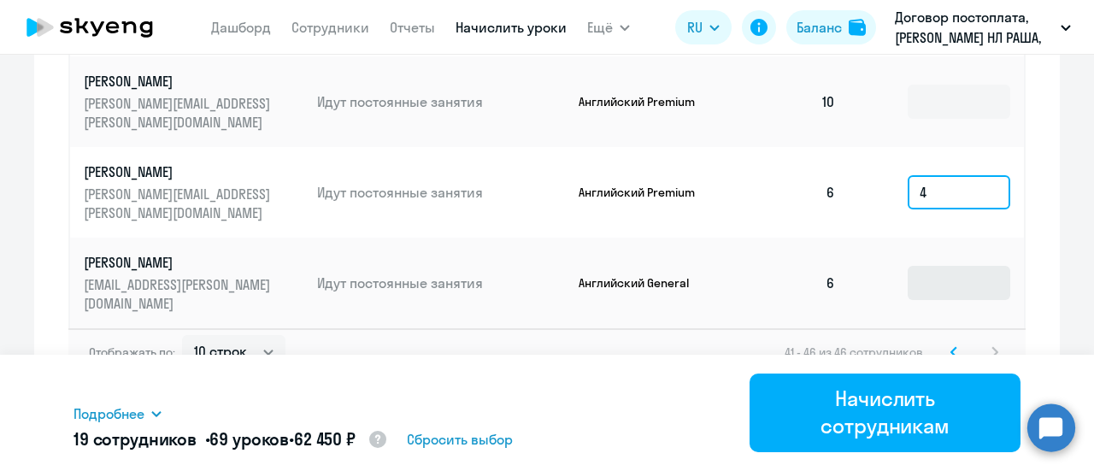
type input "4"
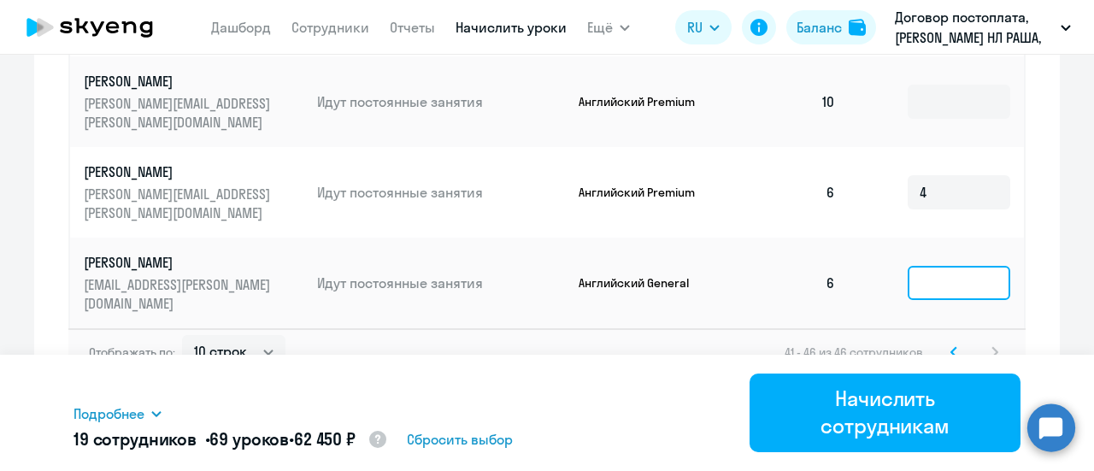
click at [973, 283] on input at bounding box center [959, 283] width 103 height 34
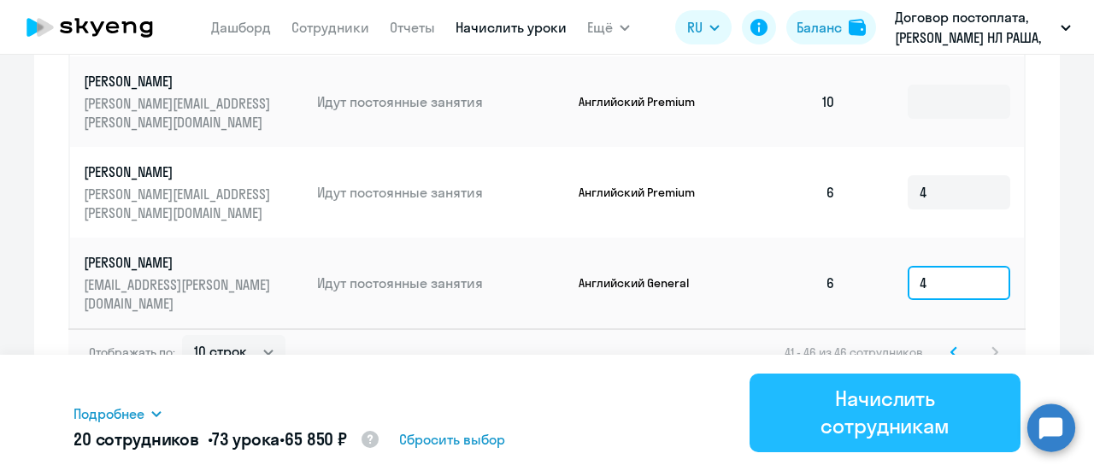
type input "4"
click at [900, 404] on div "Начислить сотрудникам" at bounding box center [885, 412] width 223 height 55
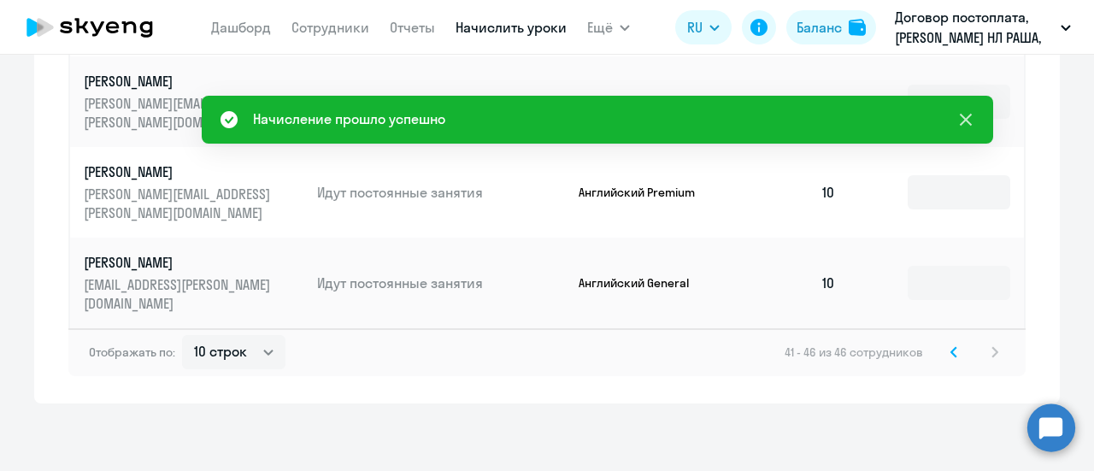
click at [961, 115] on icon at bounding box center [966, 119] width 21 height 21
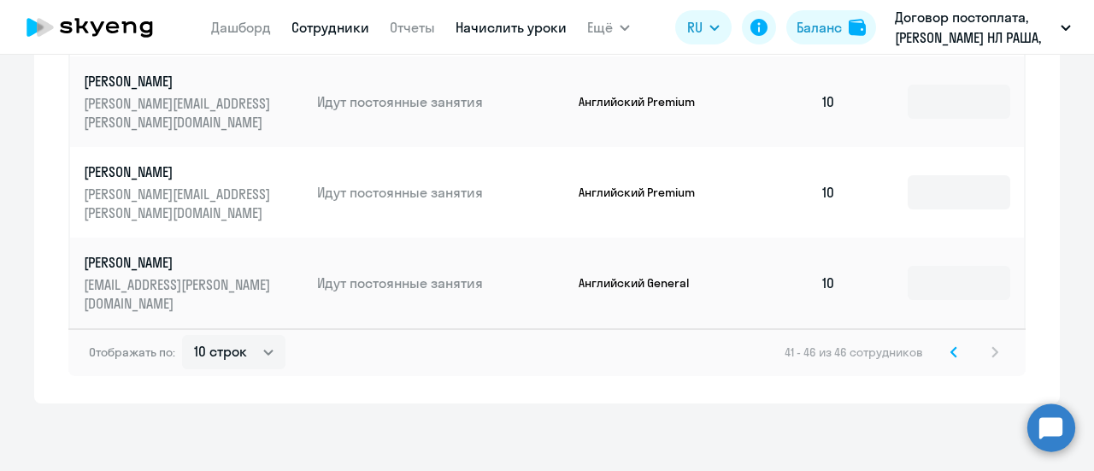
click at [316, 25] on link "Сотрудники" at bounding box center [330, 27] width 78 height 17
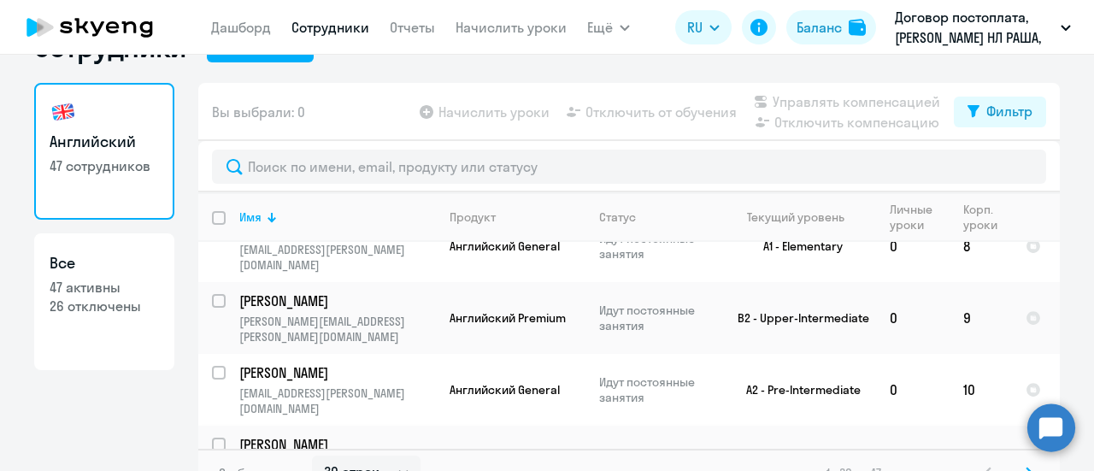
scroll to position [75, 0]
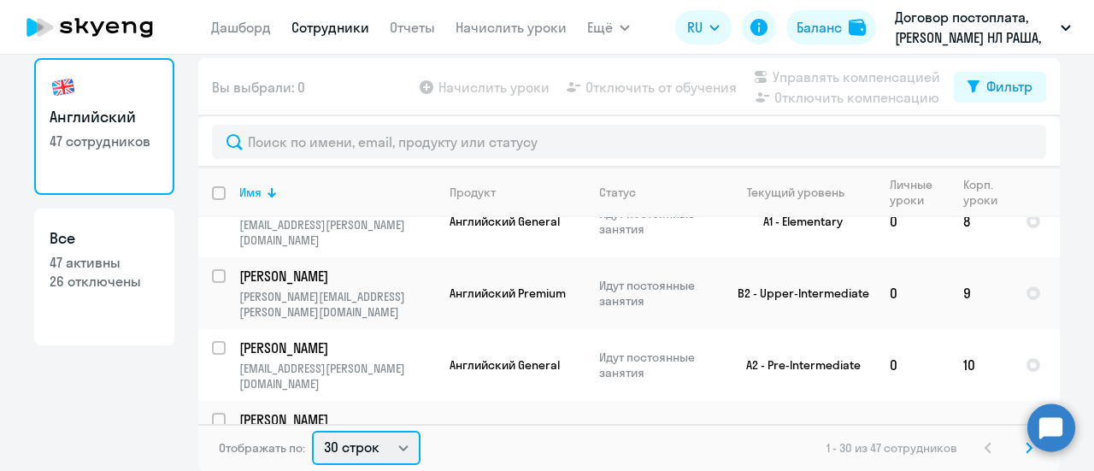
click at [391, 446] on select "30 строк 50 строк 100 строк" at bounding box center [366, 448] width 109 height 34
select select "50"
click at [312, 431] on select "30 строк 50 строк 100 строк" at bounding box center [366, 448] width 109 height 34
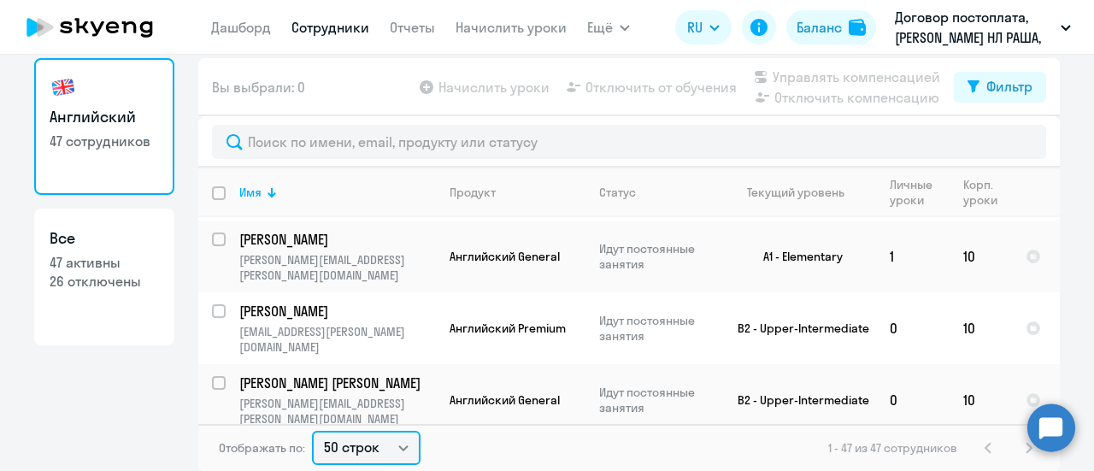
scroll to position [3040, 0]
